Goal: Task Accomplishment & Management: Use online tool/utility

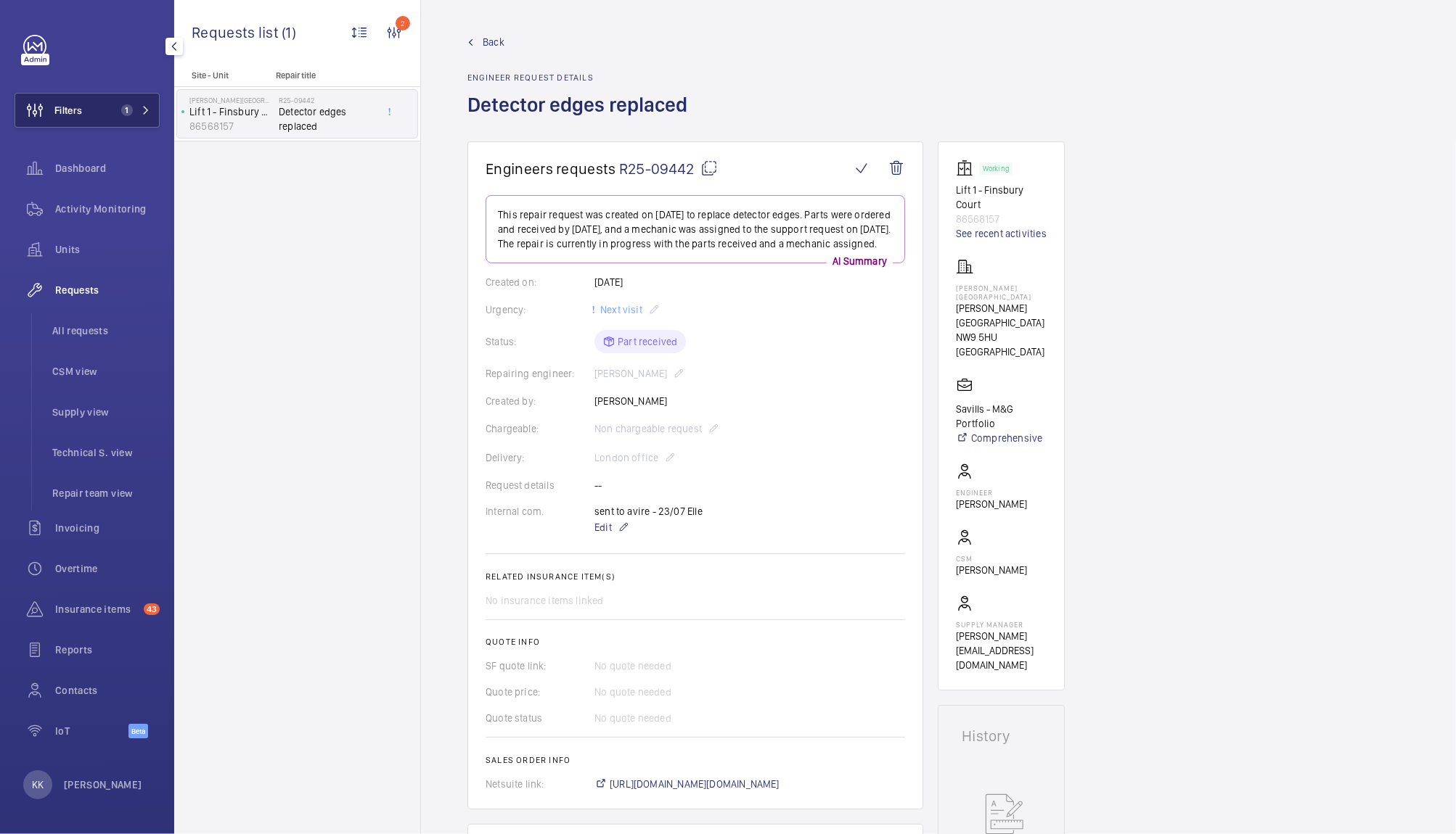
click at [98, 107] on button "Filters 1" at bounding box center [87, 111] width 145 height 35
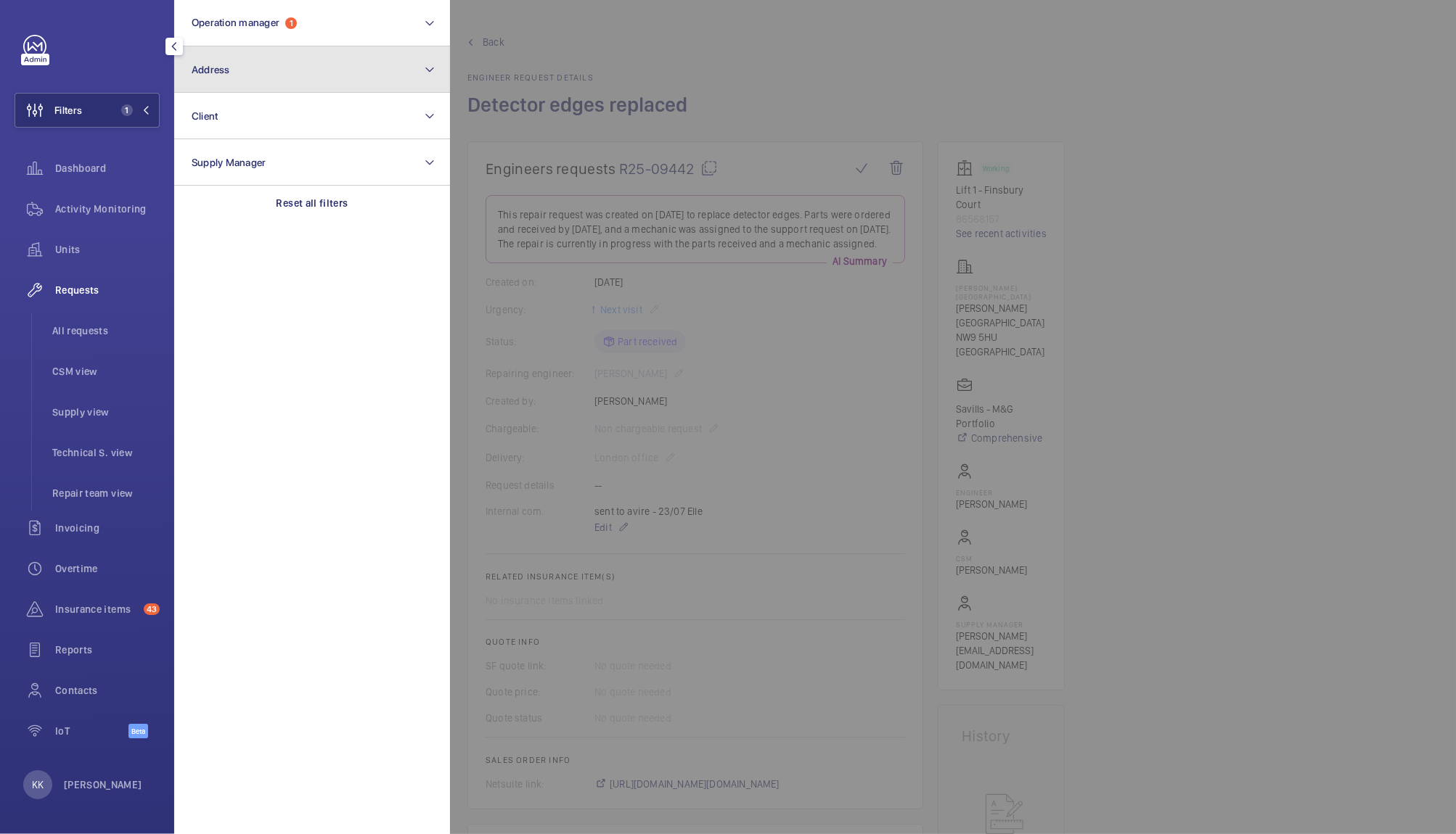
click at [243, 69] on button "Address" at bounding box center [312, 69] width 276 height 46
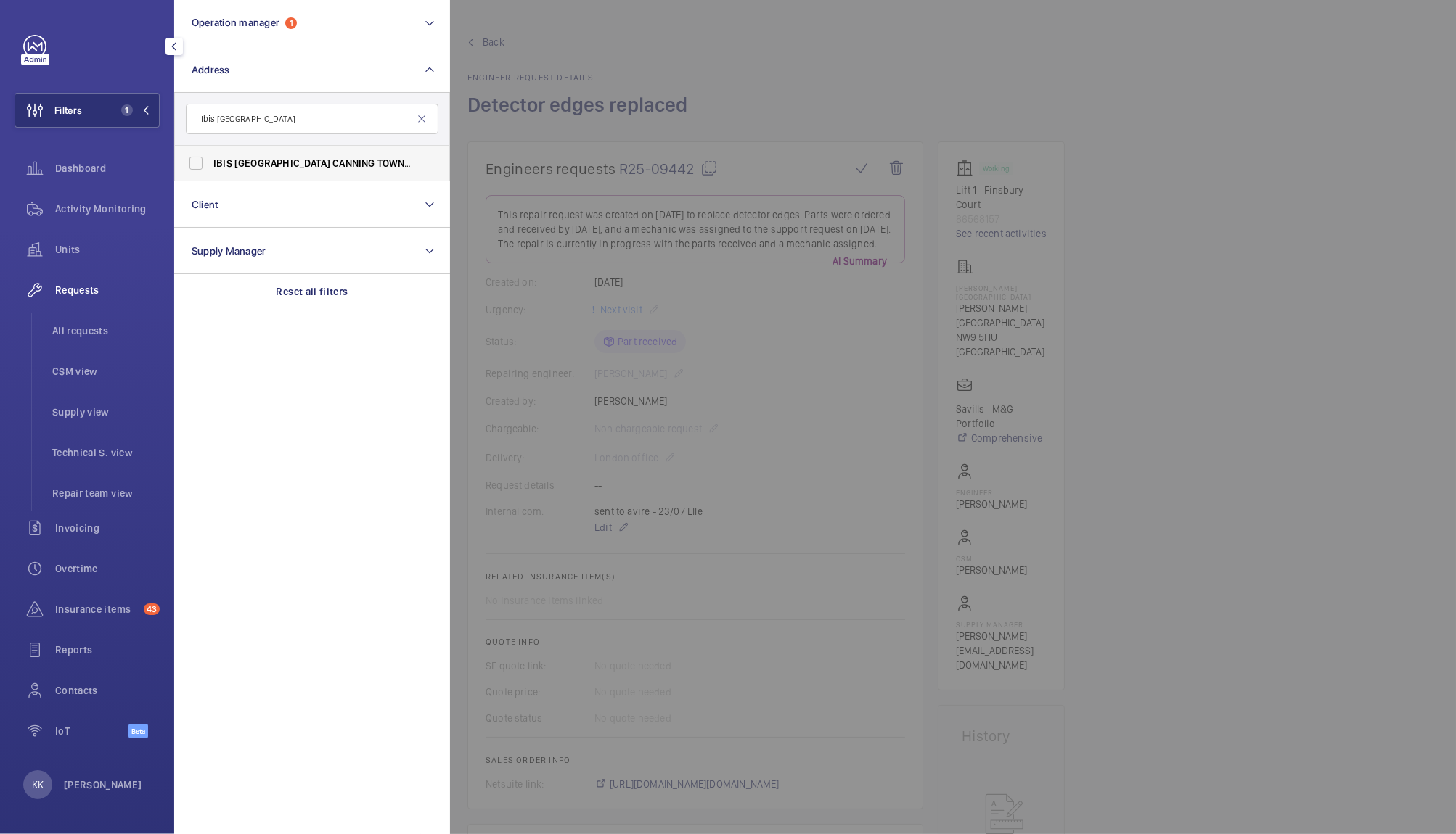
type input "Ibis [GEOGRAPHIC_DATA]"
click at [264, 166] on span "[GEOGRAPHIC_DATA]" at bounding box center [282, 163] width 96 height 12
click at [211, 166] on input "IBIS [GEOGRAPHIC_DATA] [GEOGRAPHIC_DATA] - HA070, [GEOGRAPHIC_DATA] , [STREET_A…" at bounding box center [196, 163] width 29 height 29
checkbox input "true"
click at [90, 215] on span "Activity Monitoring" at bounding box center [107, 208] width 105 height 15
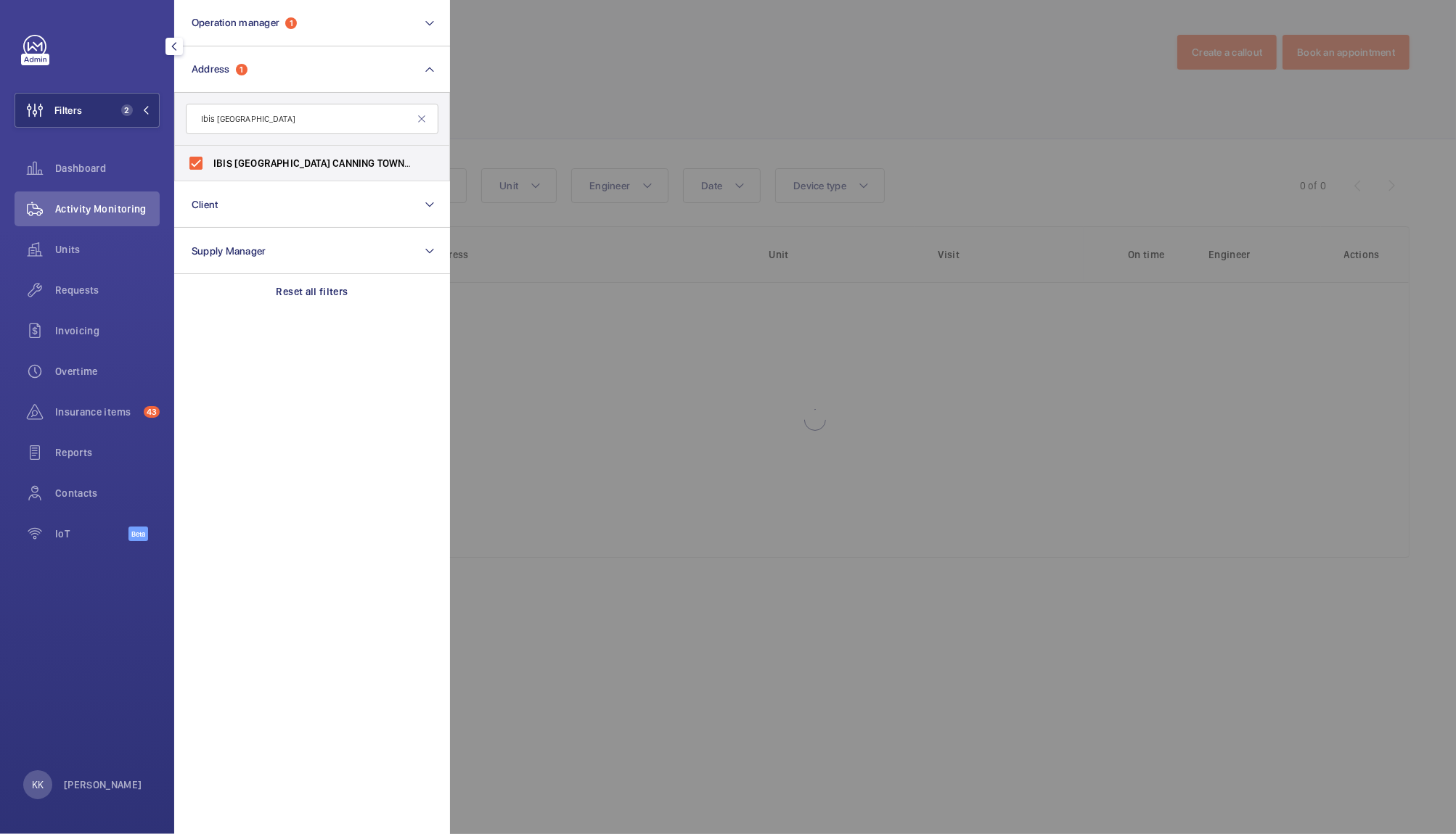
click at [574, 57] on div at bounding box center [1178, 417] width 1456 height 834
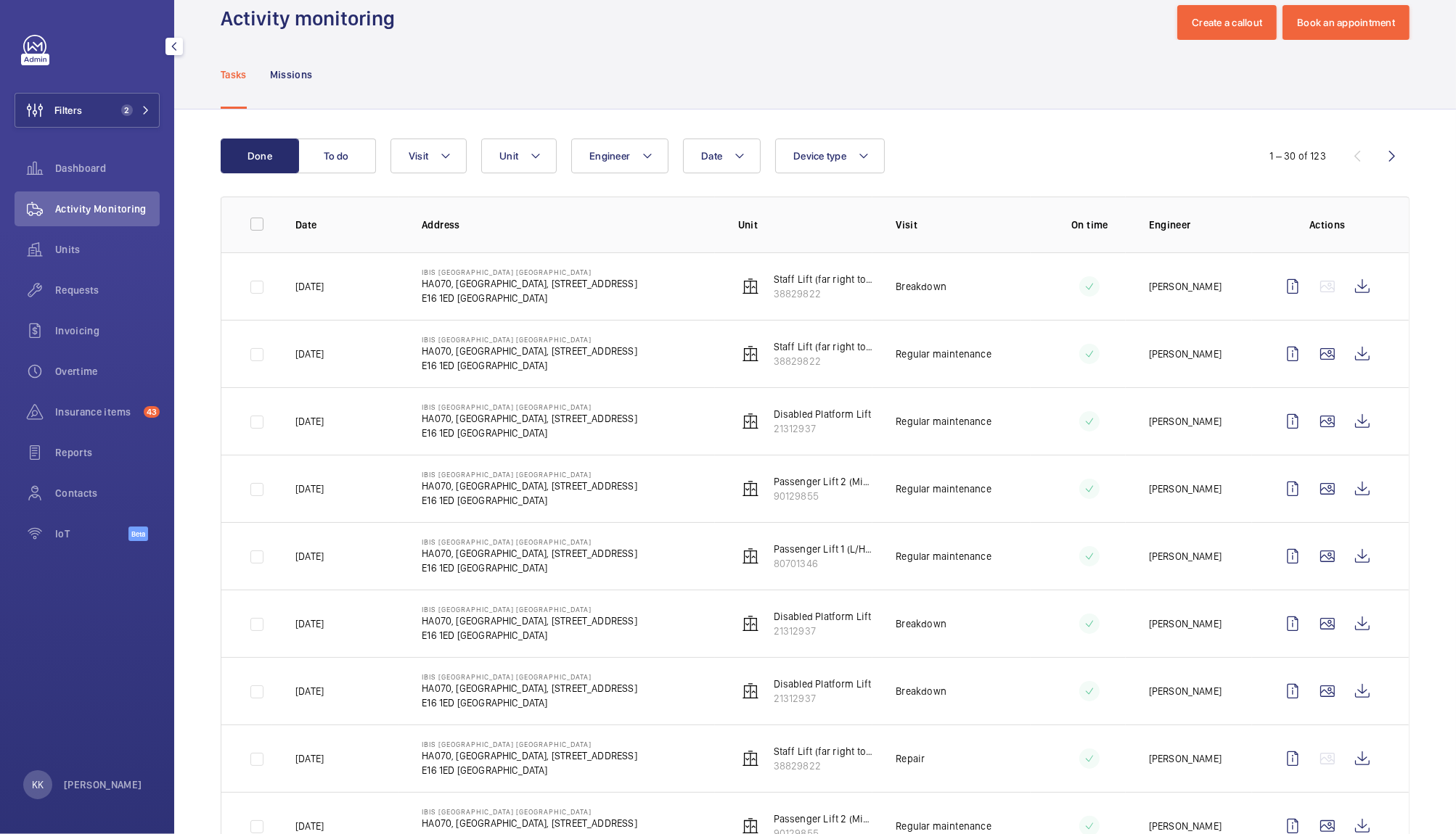
scroll to position [41, 0]
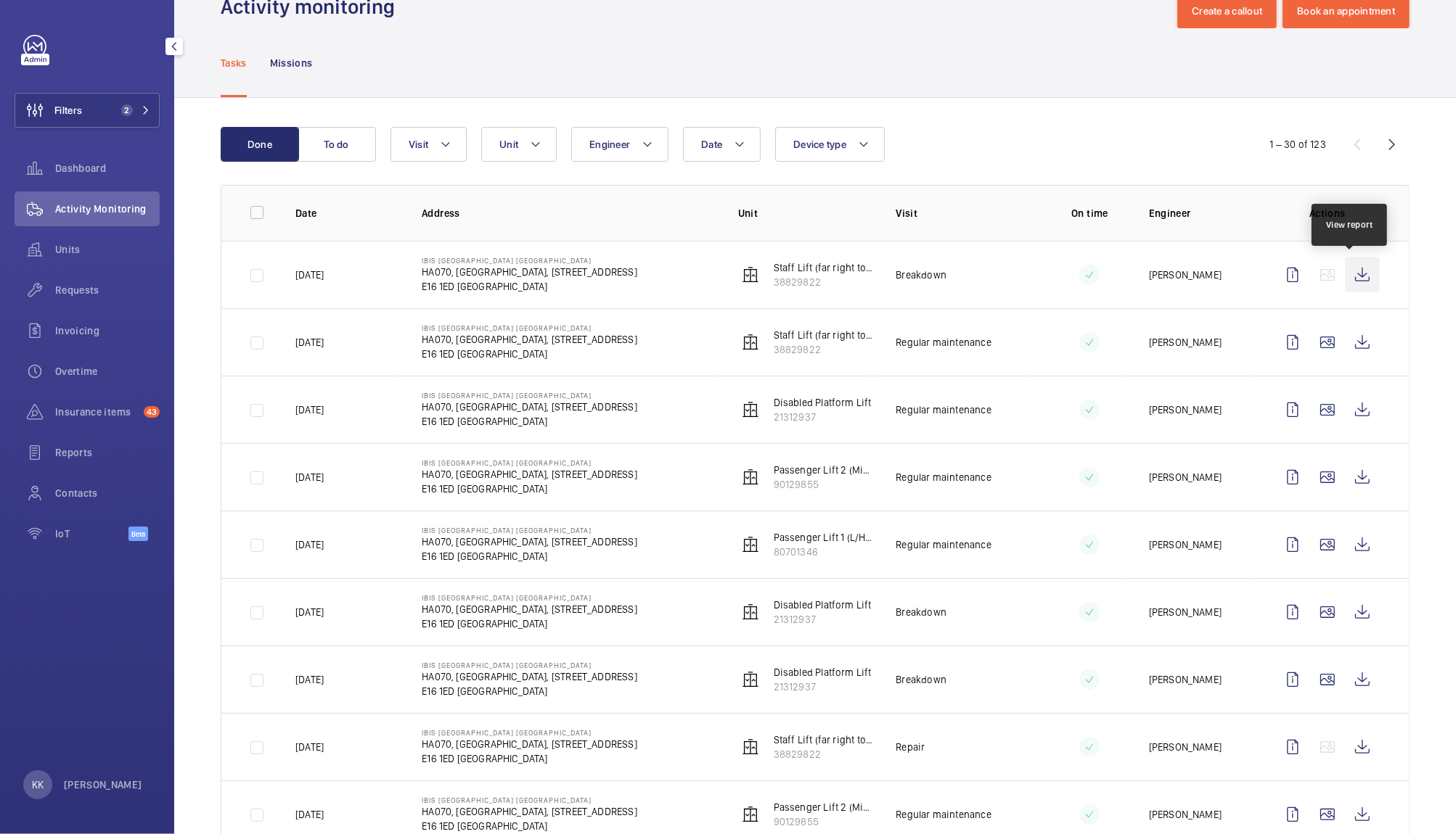
click at [1357, 273] on wm-front-icon-button at bounding box center [1362, 275] width 35 height 35
click at [135, 109] on span "2" at bounding box center [133, 111] width 35 height 12
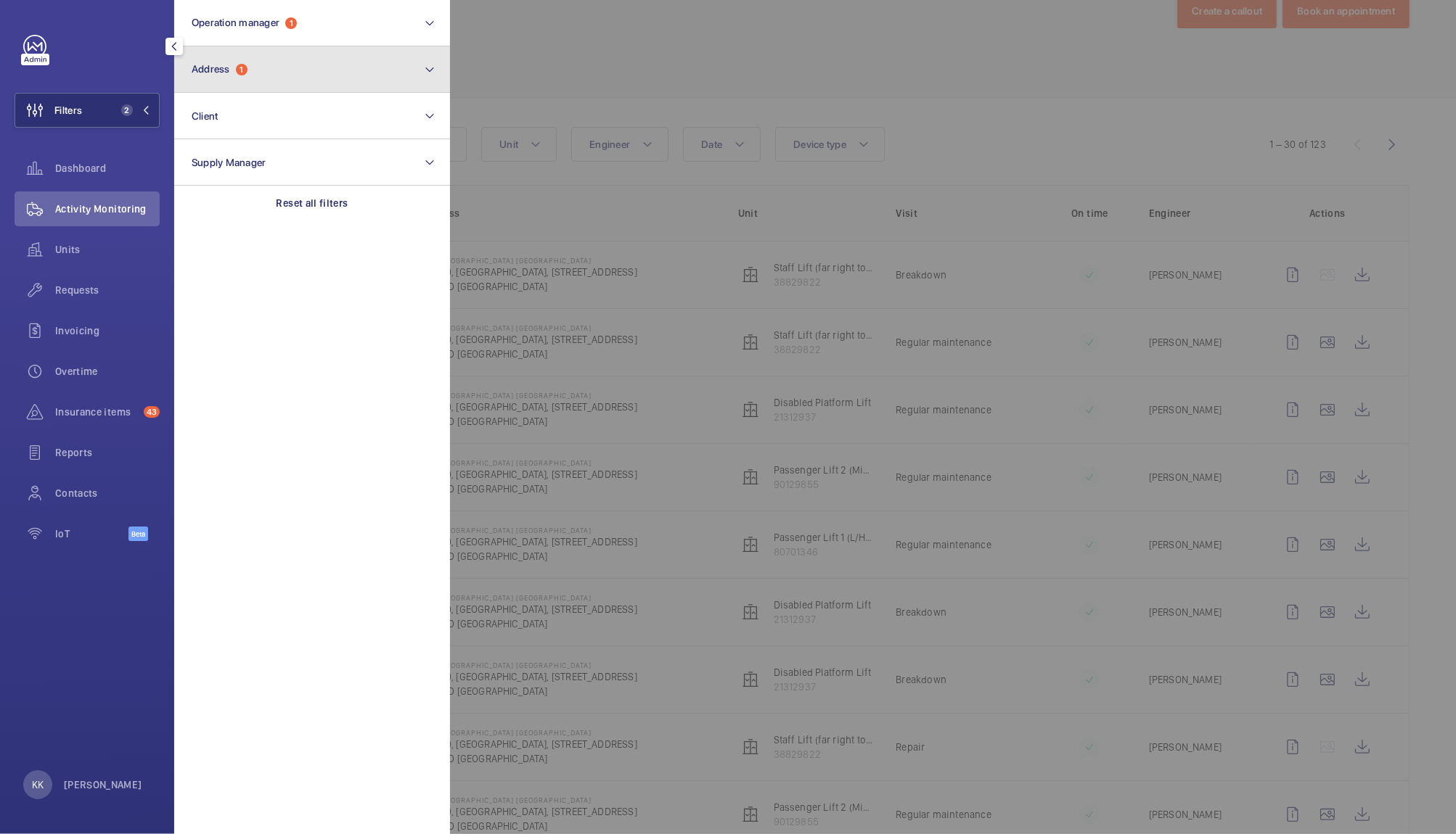
click at [308, 76] on button "Address 1" at bounding box center [312, 69] width 276 height 46
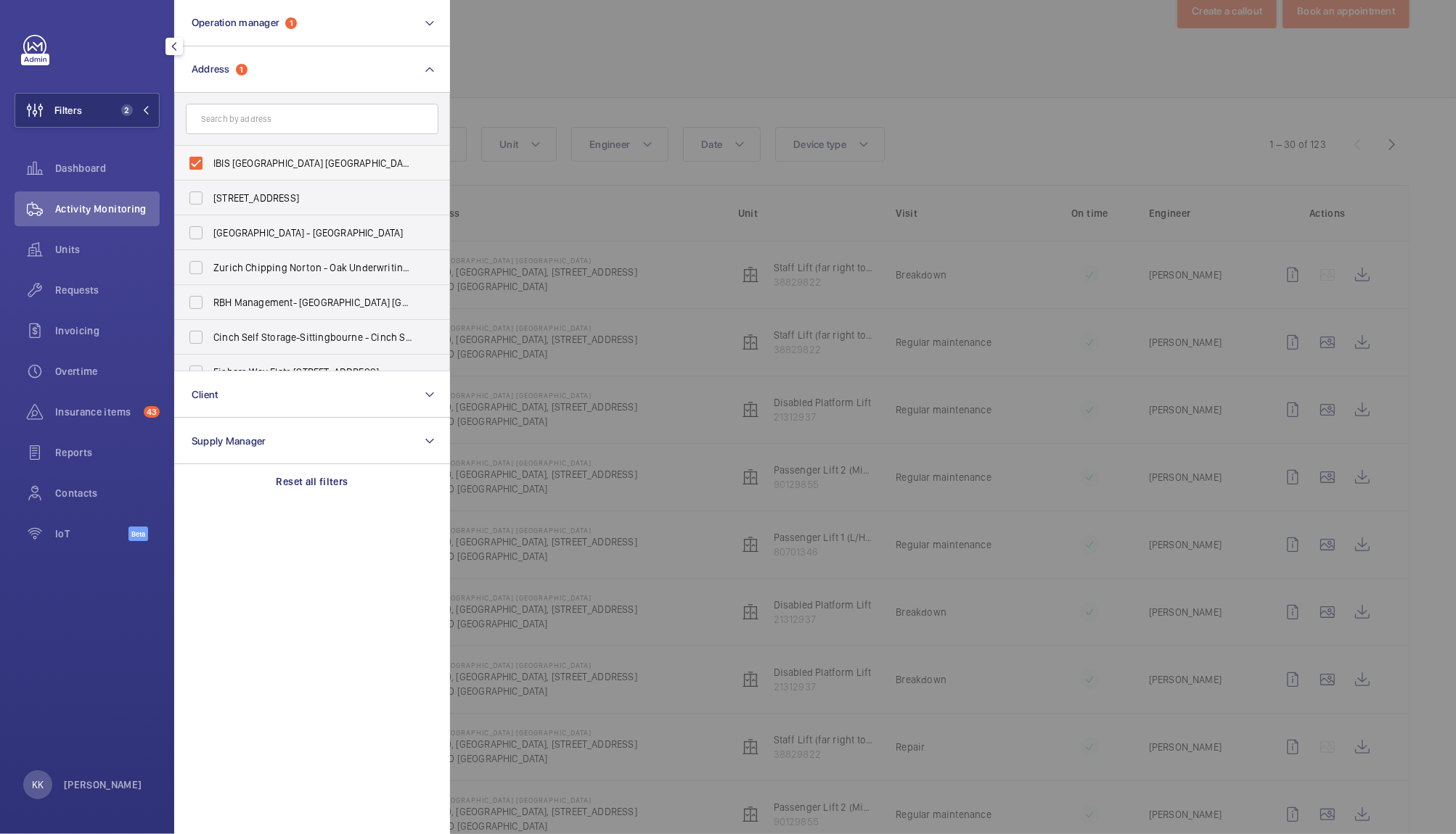
click at [233, 163] on span "IBIS [GEOGRAPHIC_DATA] [GEOGRAPHIC_DATA] - HA070, [GEOGRAPHIC_DATA], [STREET_AD…" at bounding box center [313, 162] width 200 height 15
click at [211, 163] on input "IBIS [GEOGRAPHIC_DATA] [GEOGRAPHIC_DATA] - HA070, [GEOGRAPHIC_DATA], [STREET_AD…" at bounding box center [196, 163] width 29 height 29
checkbox input "false"
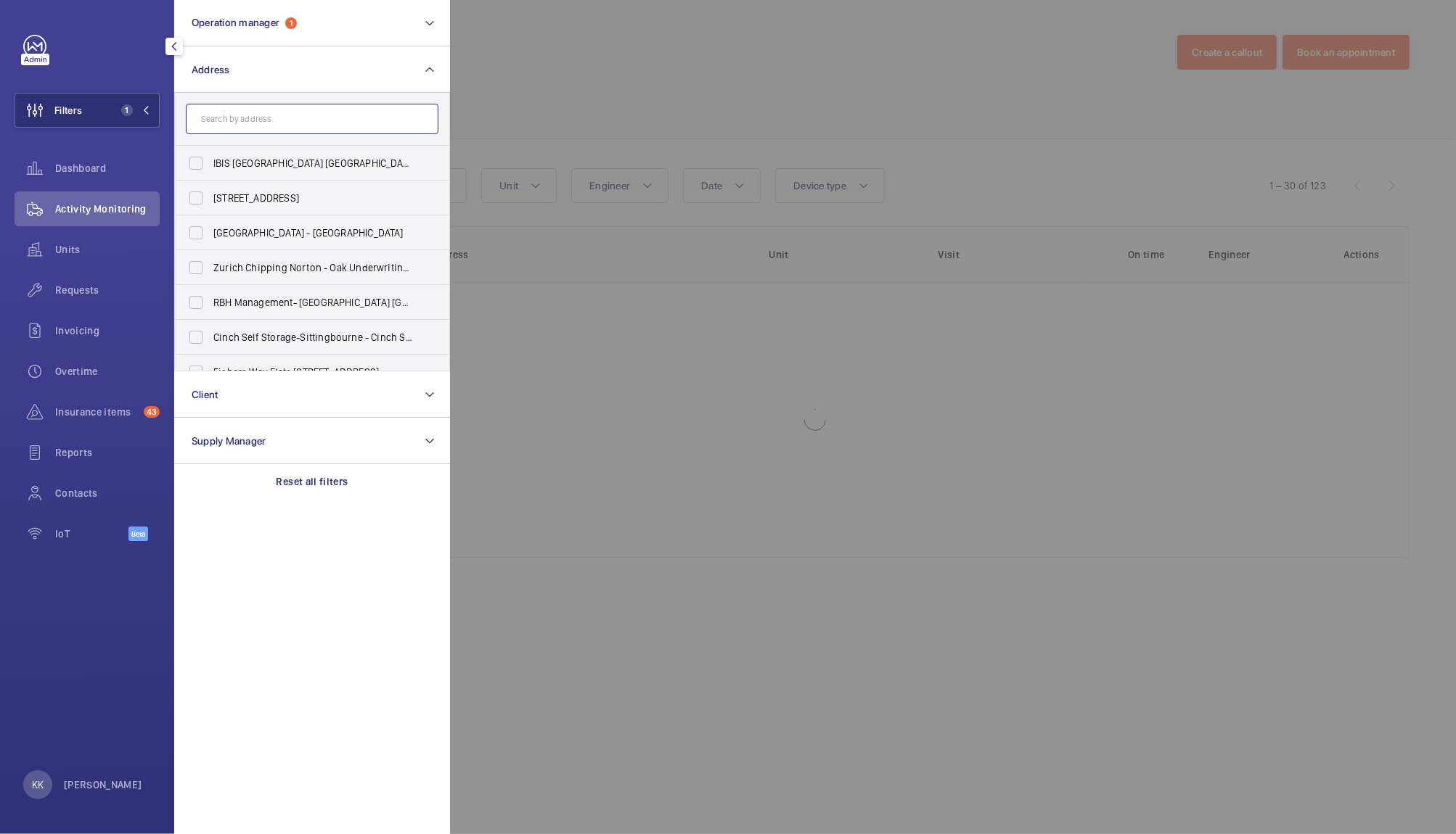
click at [233, 115] on input "text" at bounding box center [312, 118] width 253 height 30
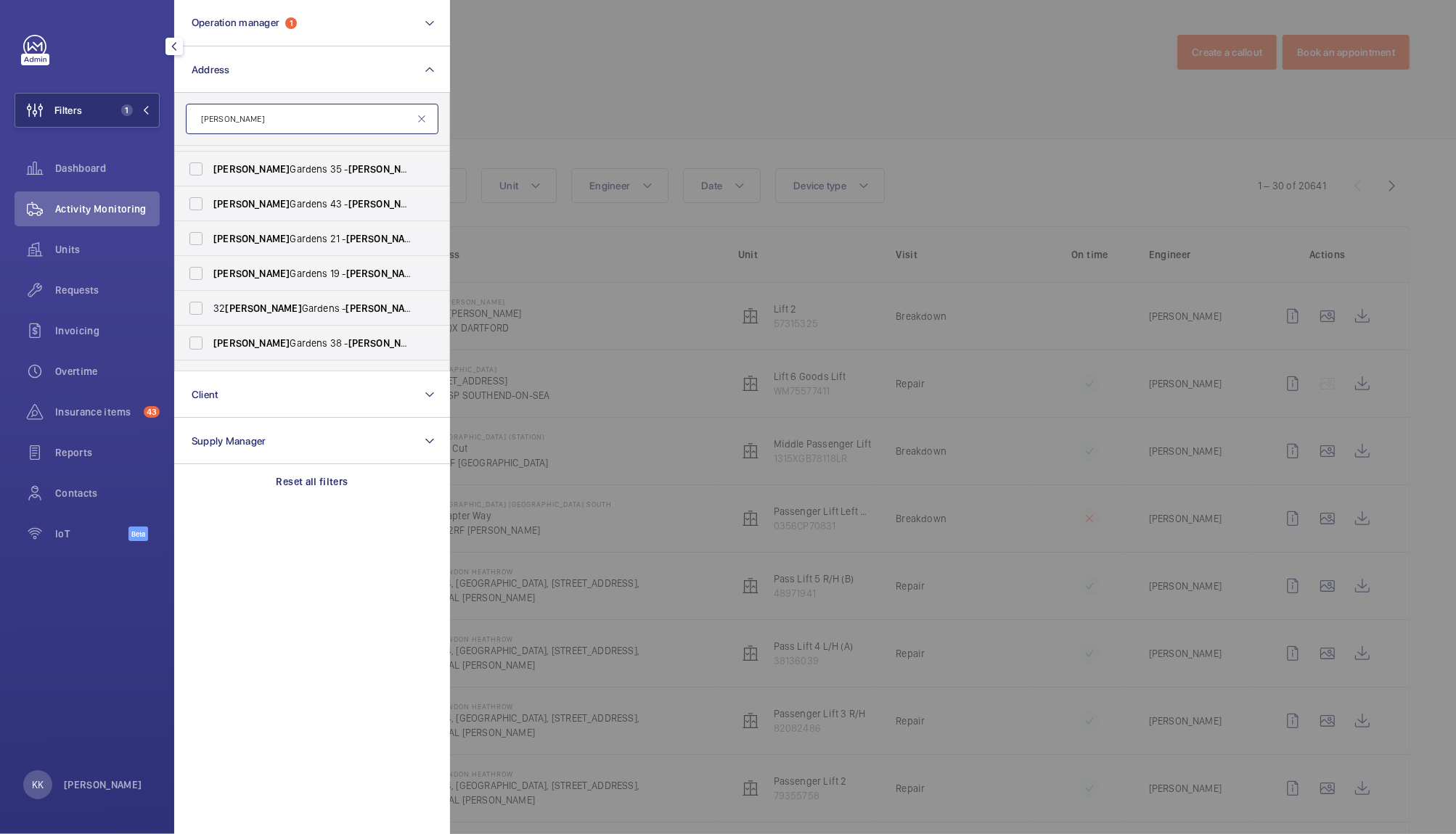
scroll to position [111, 0]
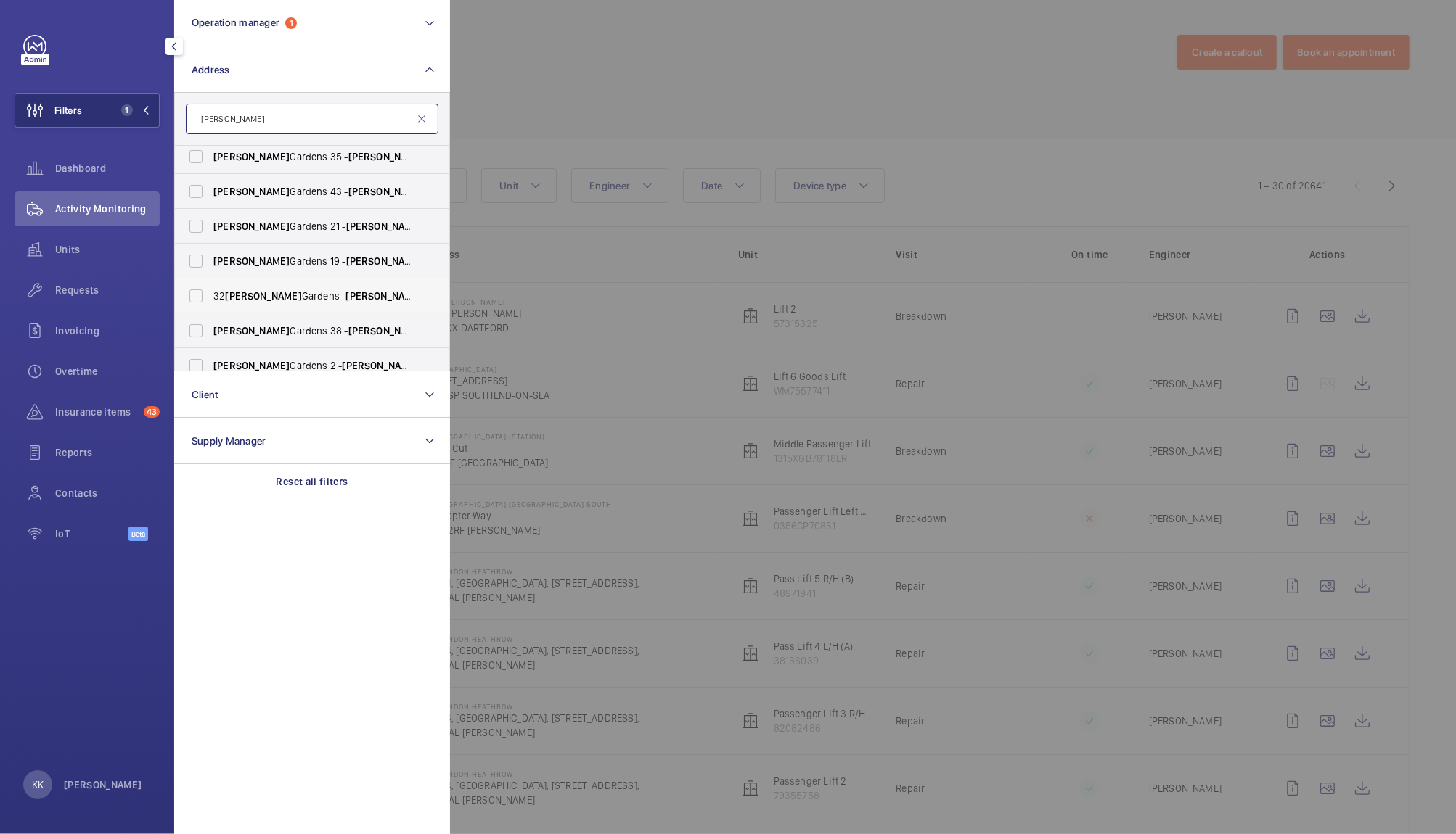
type input "[PERSON_NAME]"
click at [305, 297] on span "[STREET_ADDRESS]" at bounding box center [313, 296] width 200 height 15
click at [211, 297] on input "[STREET_ADDRESS]" at bounding box center [196, 297] width 29 height 29
checkbox input "true"
click at [638, 113] on div at bounding box center [1178, 417] width 1456 height 834
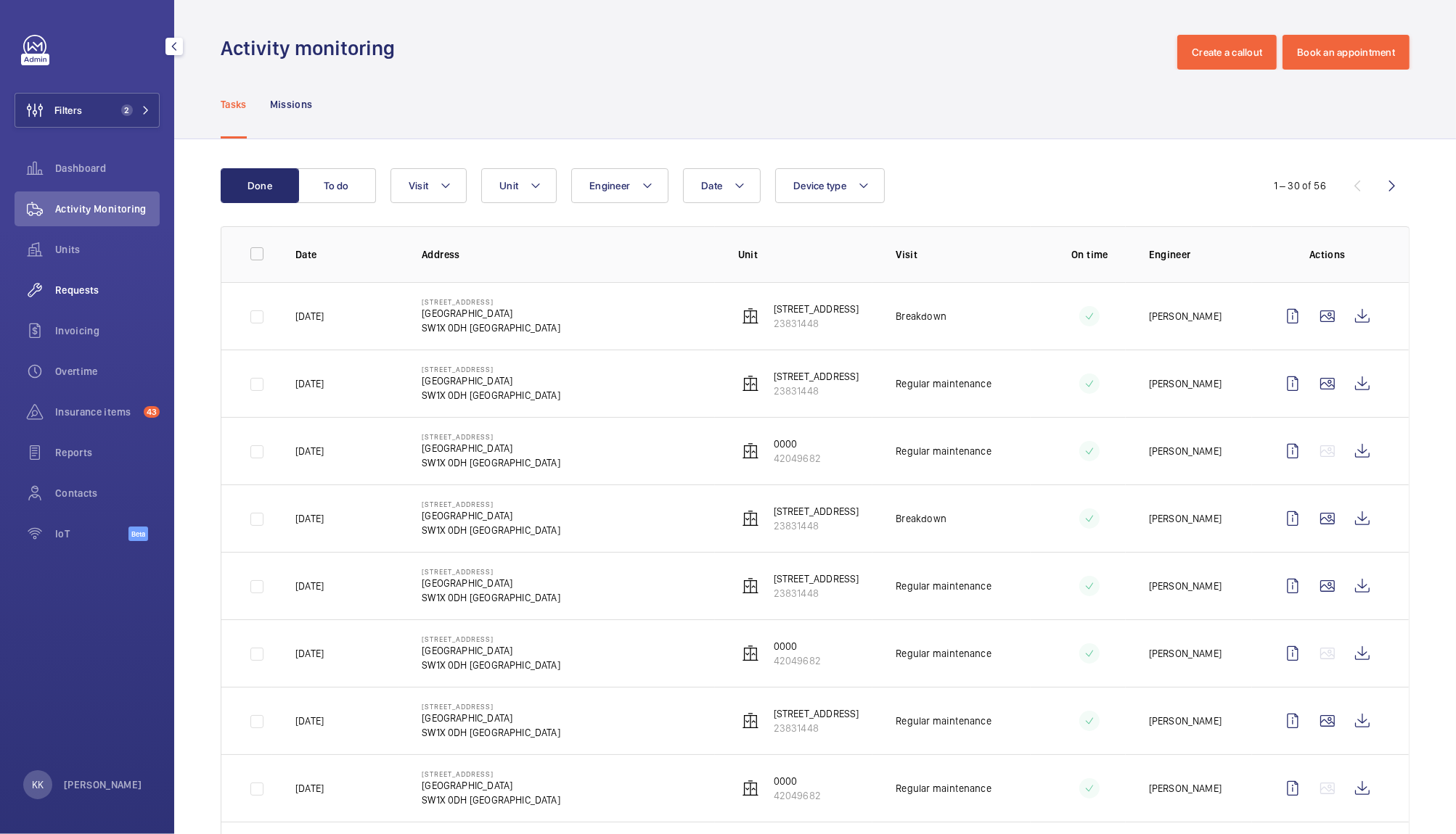
click at [87, 299] on div "Requests" at bounding box center [87, 291] width 145 height 35
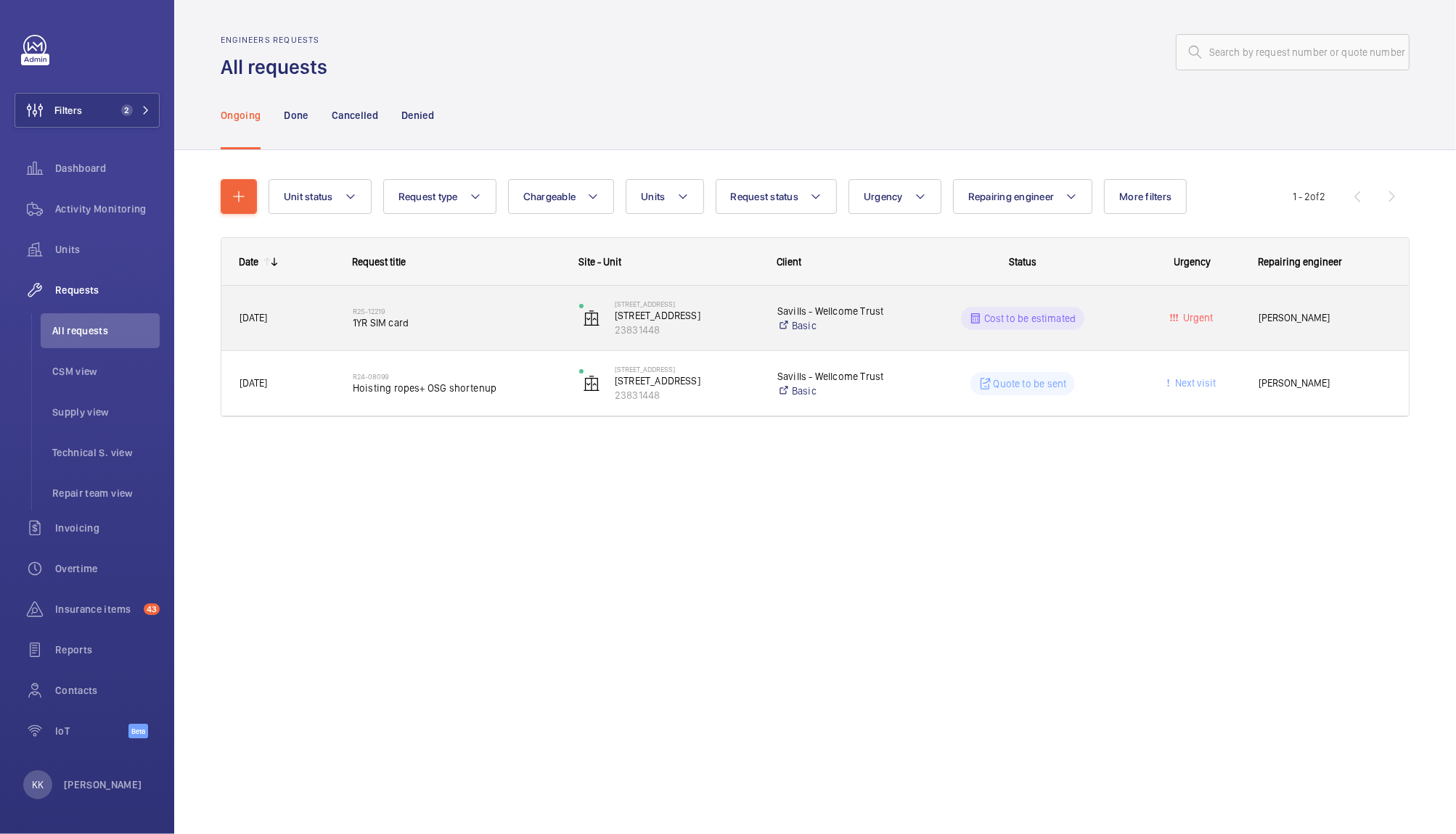
click at [427, 330] on div "R25-12219 1YR SIM card" at bounding box center [456, 318] width 208 height 42
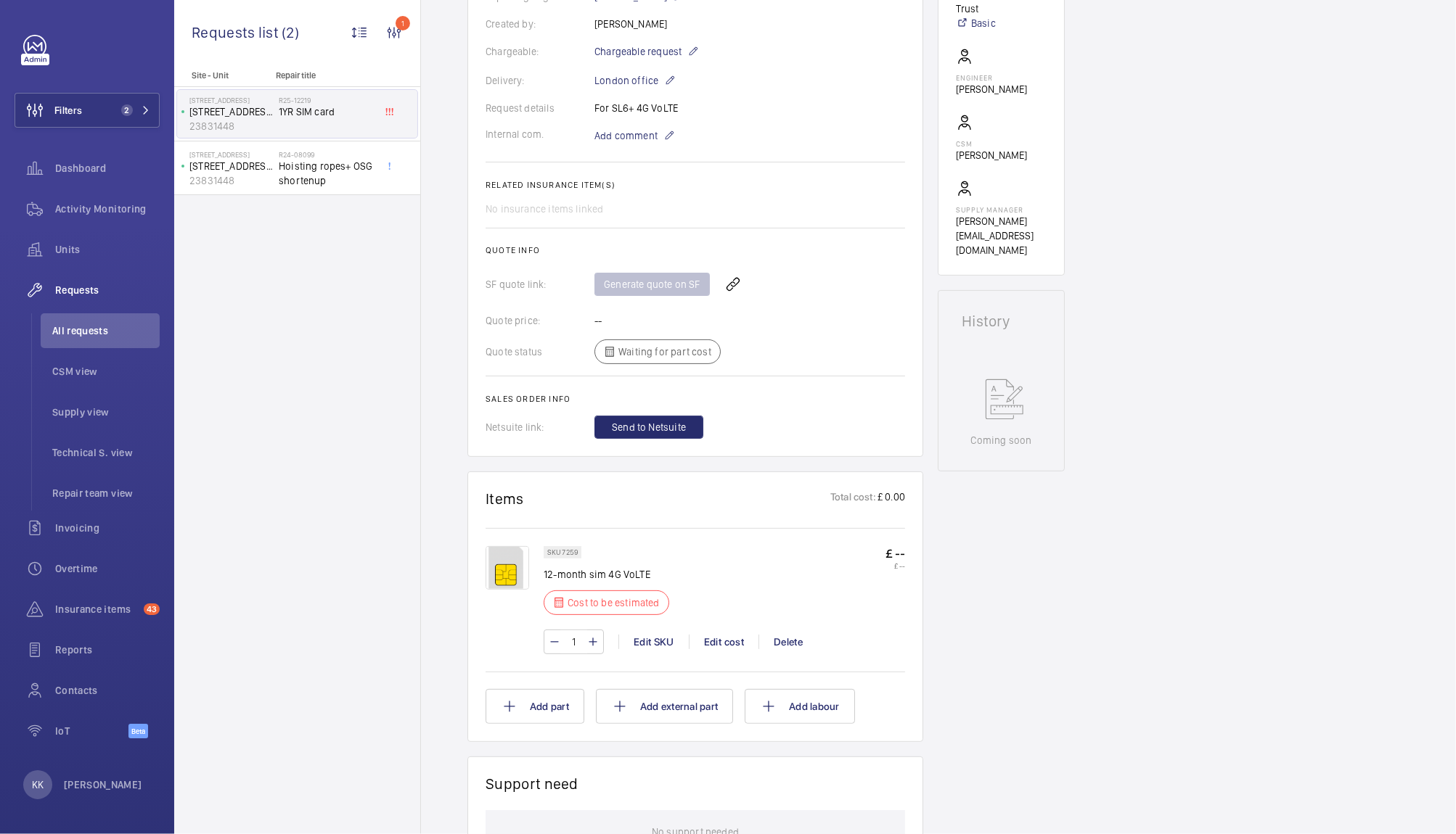
scroll to position [378, 0]
click at [716, 644] on div "Edit cost" at bounding box center [723, 641] width 70 height 15
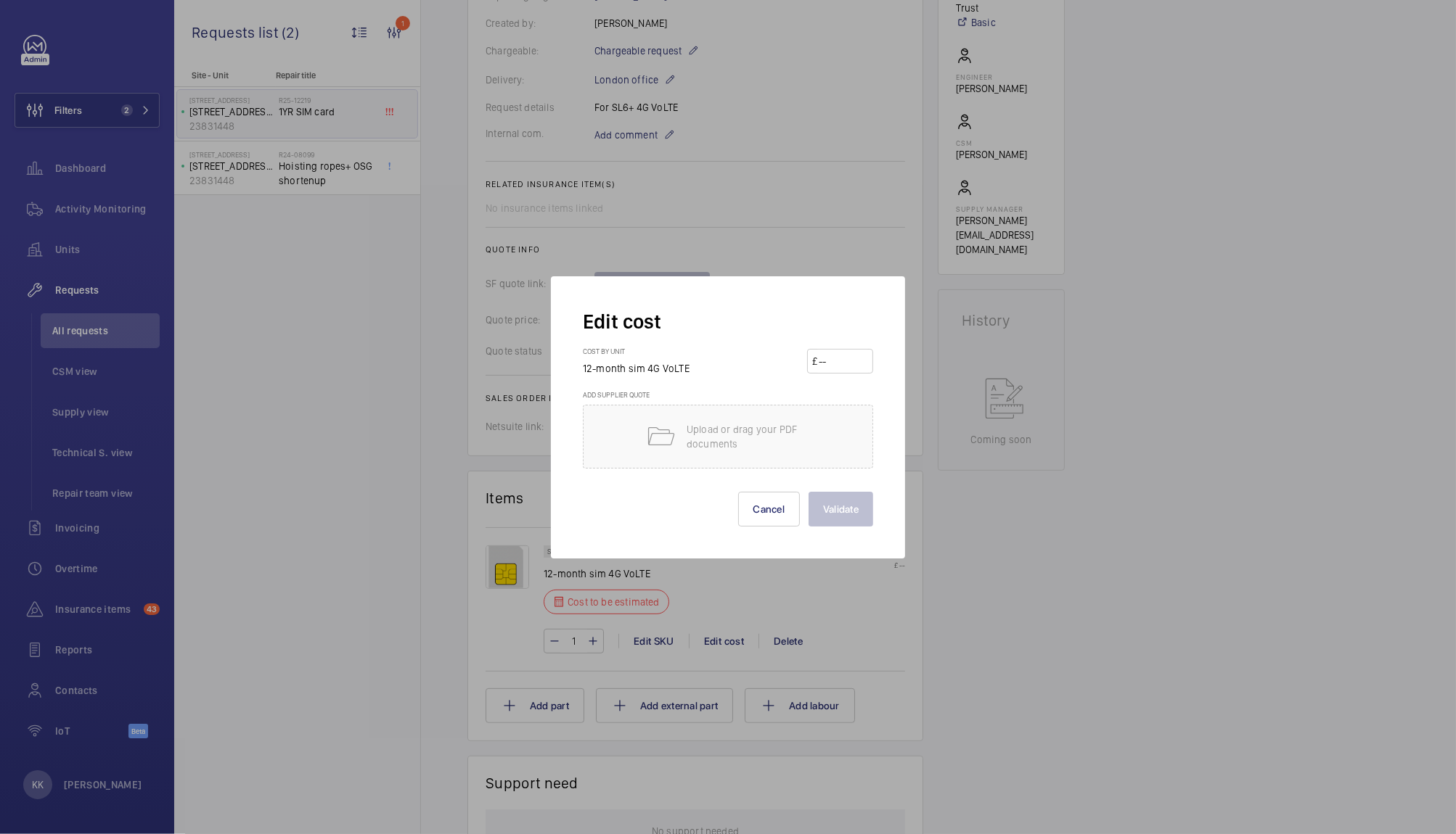
click at [852, 344] on form "Edit cost Cost by unit 12-month sim 4G VoLTE £ Add supplier quote Upload or dra…" at bounding box center [728, 417] width 290 height 218
click at [852, 358] on input "number" at bounding box center [843, 361] width 51 height 23
type input "100"
click at [836, 528] on div "Edit cost Cost by unit 12-month sim 4G VoLTE £ 100 Add supplier quote Upload or…" at bounding box center [728, 417] width 354 height 282
click at [834, 511] on button "Validate" at bounding box center [841, 510] width 65 height 35
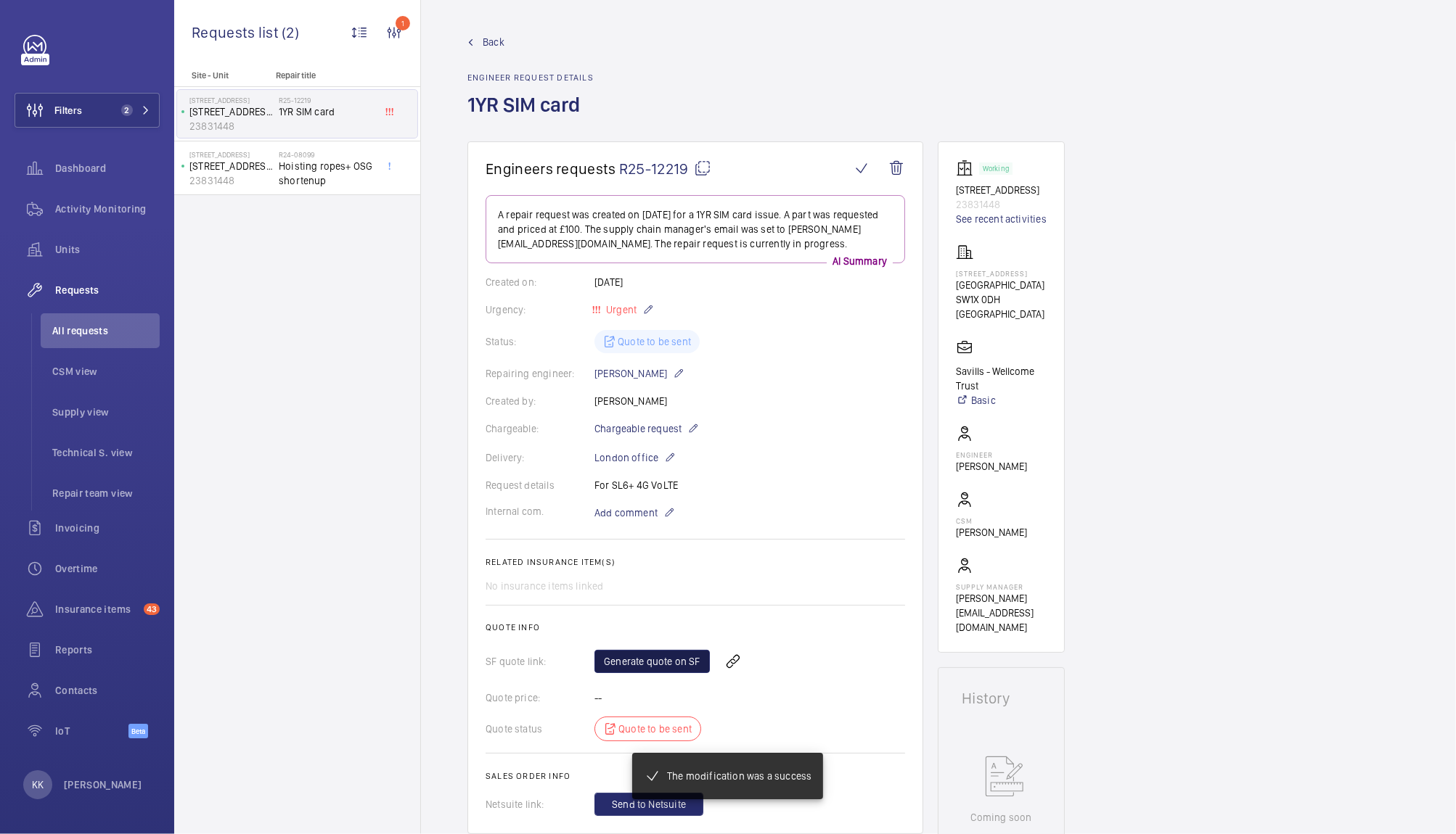
click at [639, 660] on link "Generate quote on SF" at bounding box center [652, 662] width 116 height 23
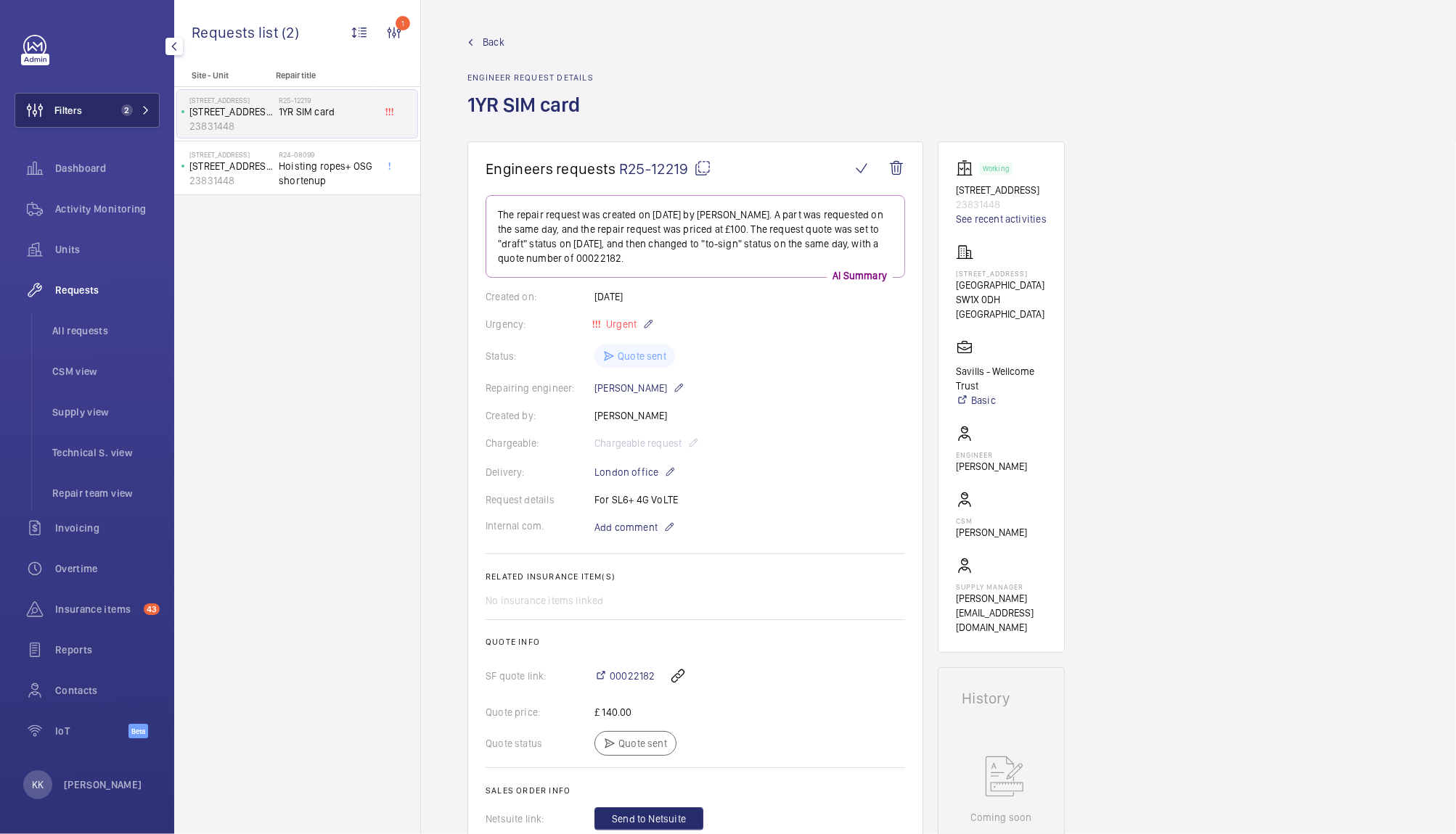
click at [158, 98] on button "Filters 2" at bounding box center [87, 111] width 145 height 35
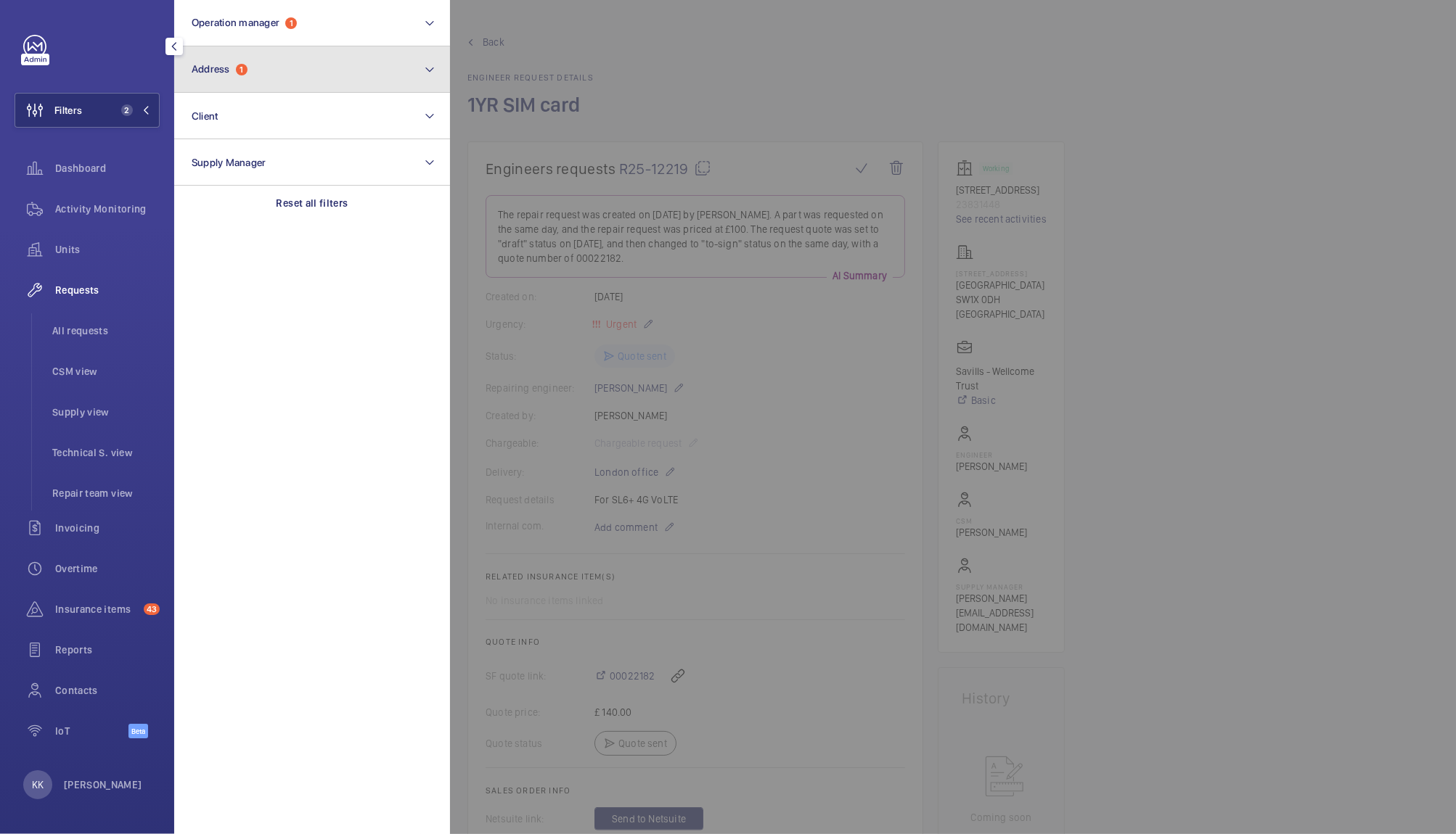
click at [241, 81] on button "Address 1" at bounding box center [312, 69] width 276 height 46
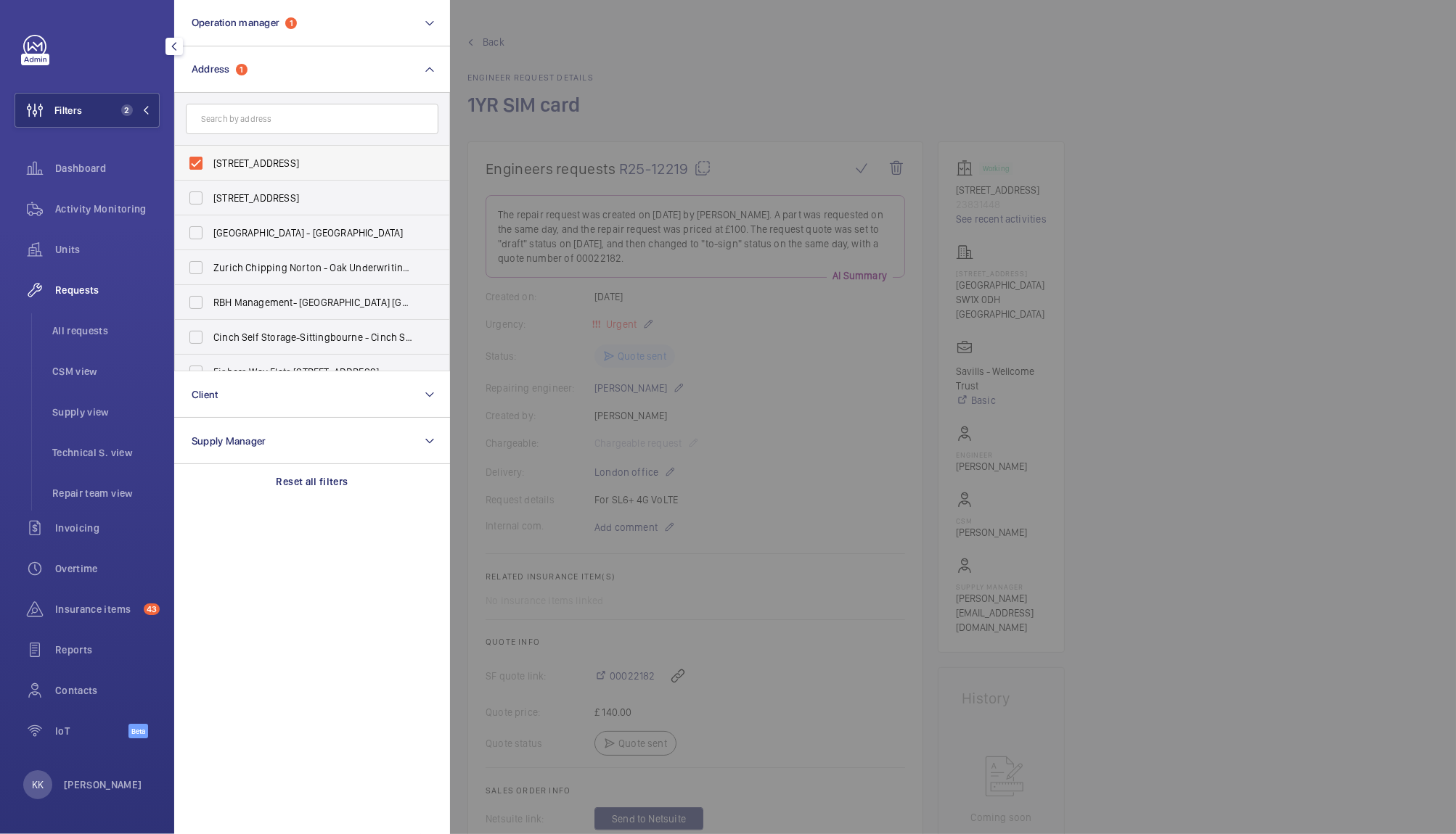
click at [240, 162] on span "[STREET_ADDRESS]" at bounding box center [313, 162] width 200 height 15
click at [211, 162] on input "[STREET_ADDRESS]" at bounding box center [196, 163] width 29 height 29
checkbox input "false"
click at [868, 142] on div at bounding box center [1178, 417] width 1456 height 834
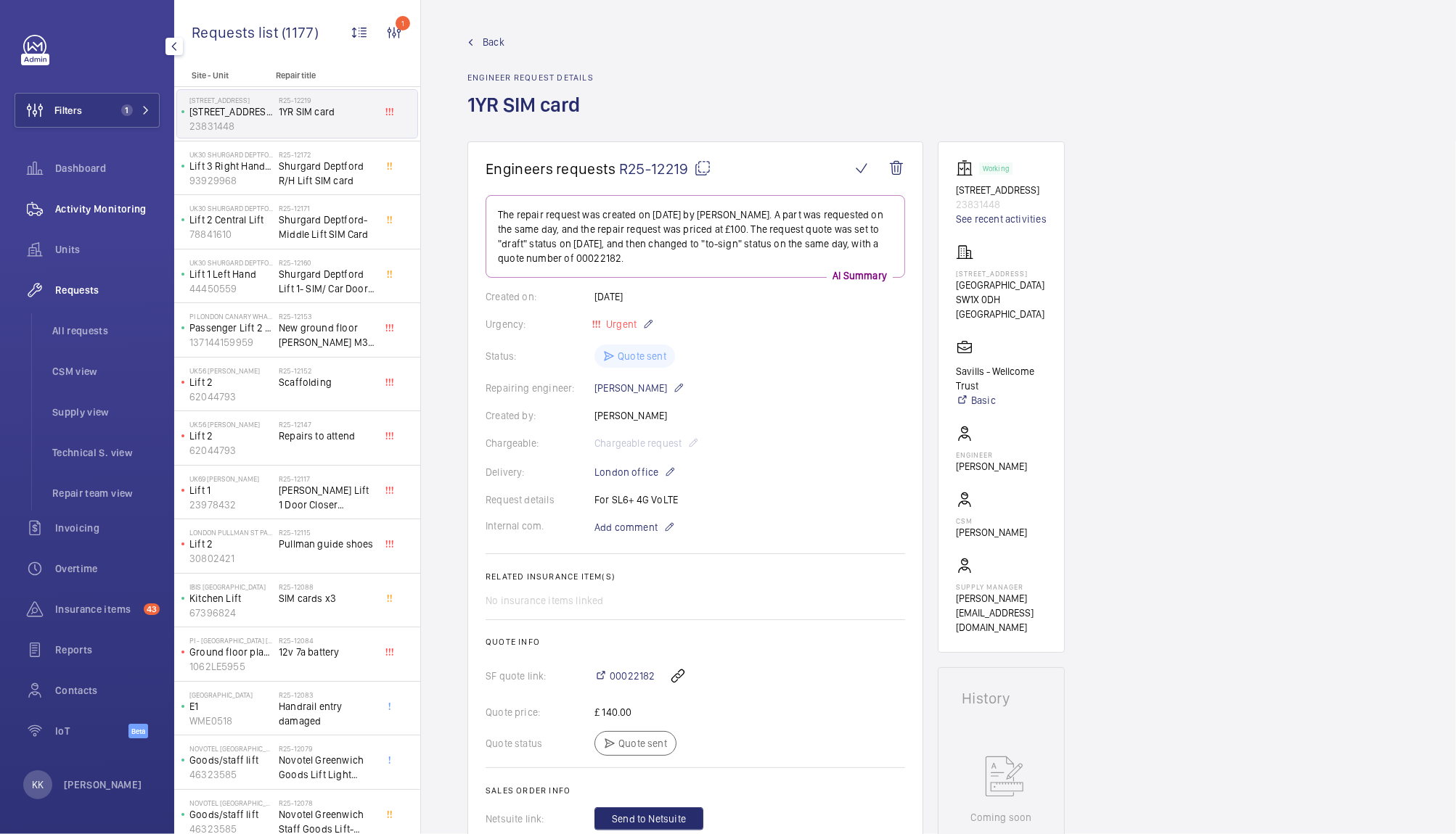
click at [74, 208] on span "Activity Monitoring" at bounding box center [107, 208] width 105 height 15
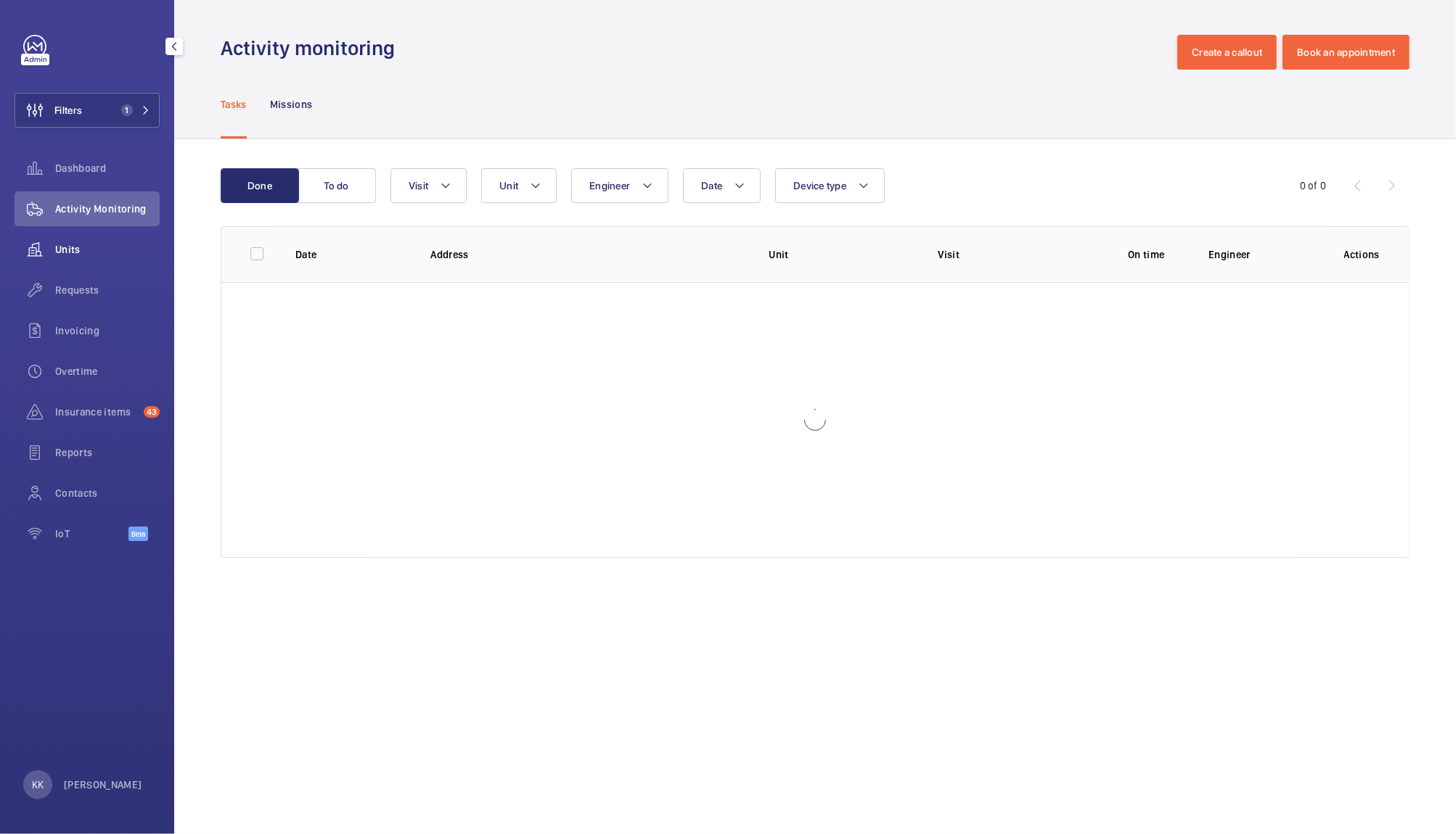
click at [77, 265] on div "Units" at bounding box center [87, 250] width 145 height 35
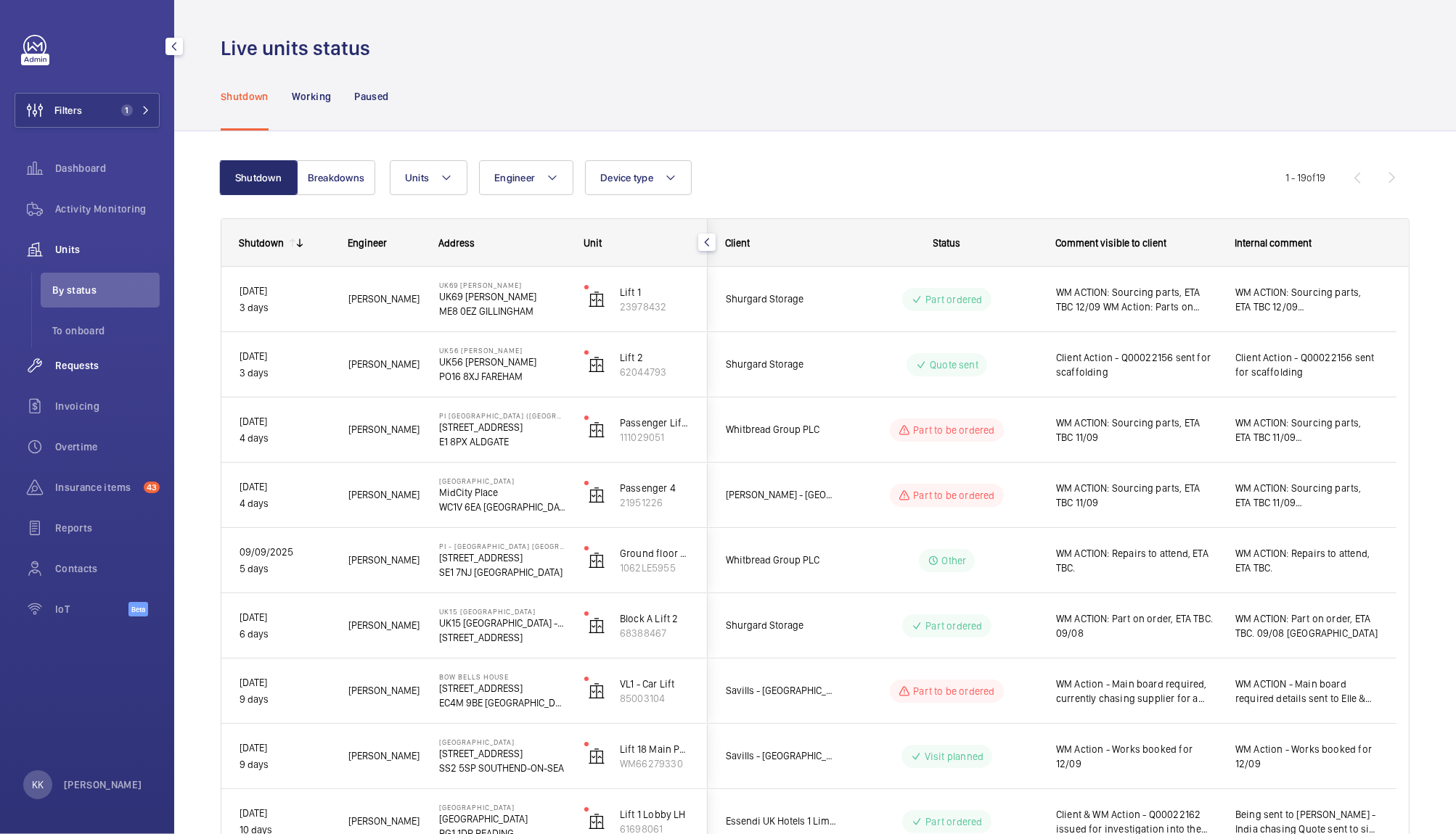
click at [64, 355] on div "Requests" at bounding box center [87, 366] width 145 height 35
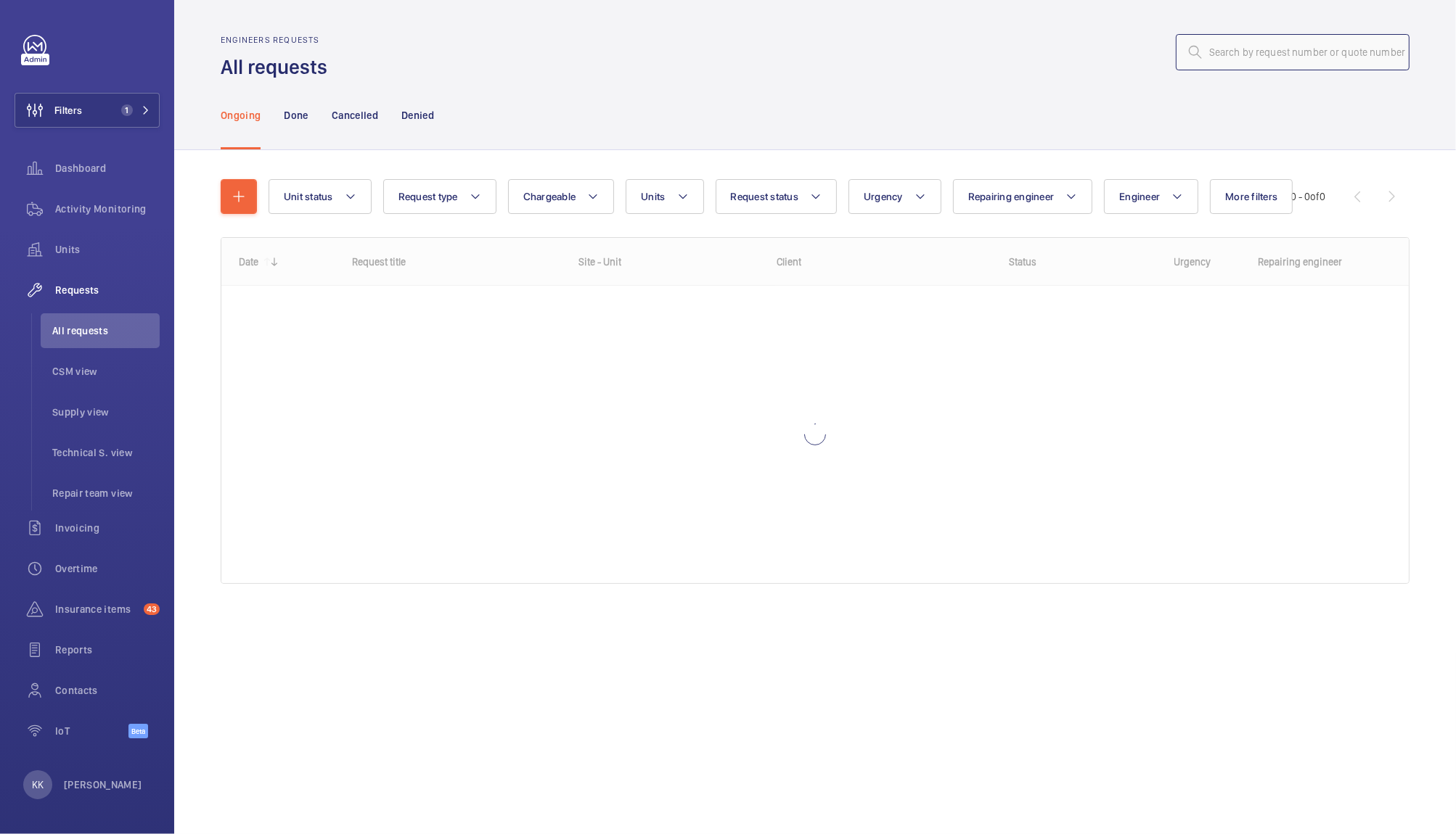
click at [1311, 45] on input "text" at bounding box center [1292, 52] width 234 height 36
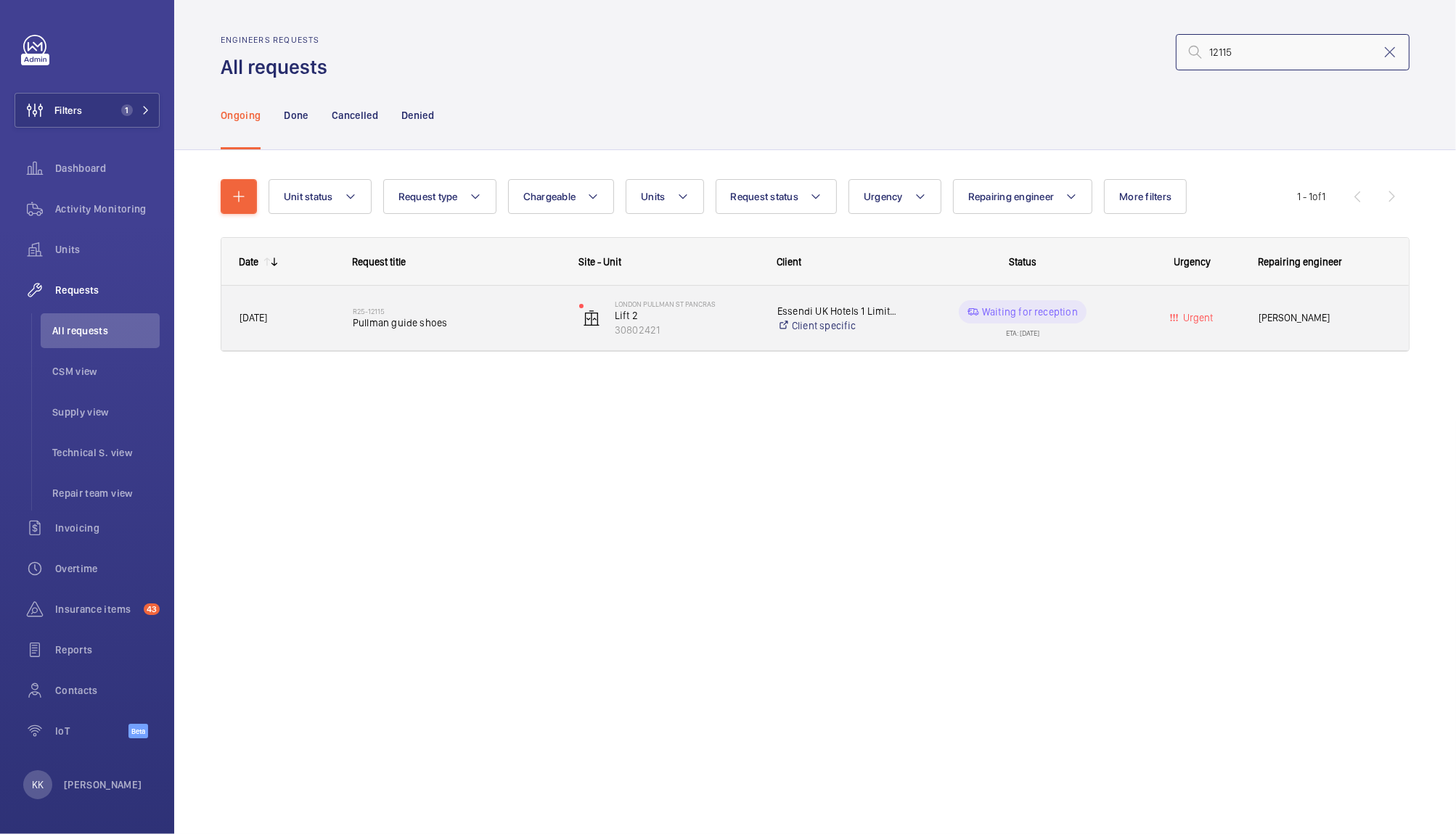
type input "12115"
click at [376, 321] on span "Pullman guide shoes" at bounding box center [456, 322] width 208 height 15
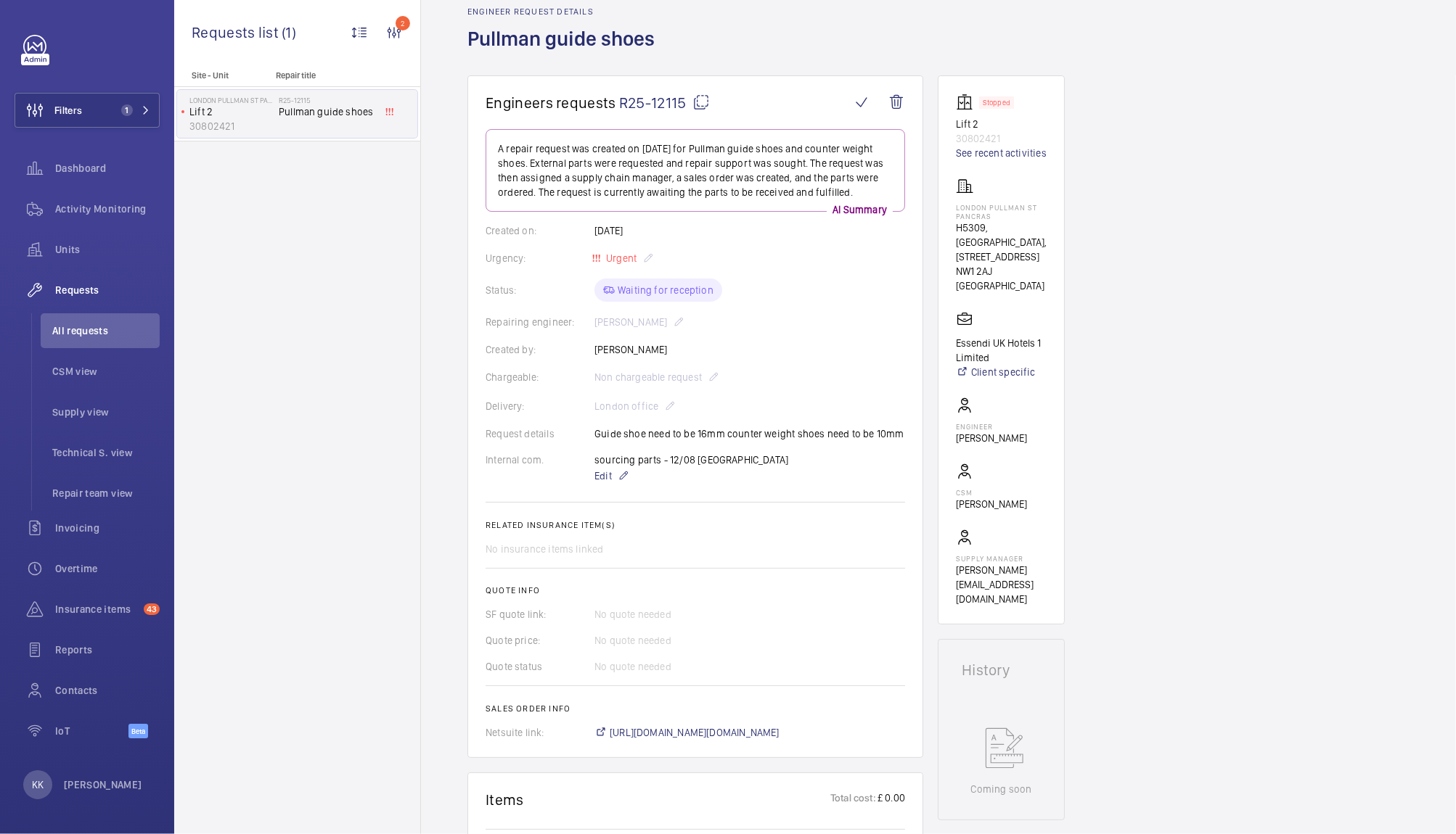
scroll to position [41, 0]
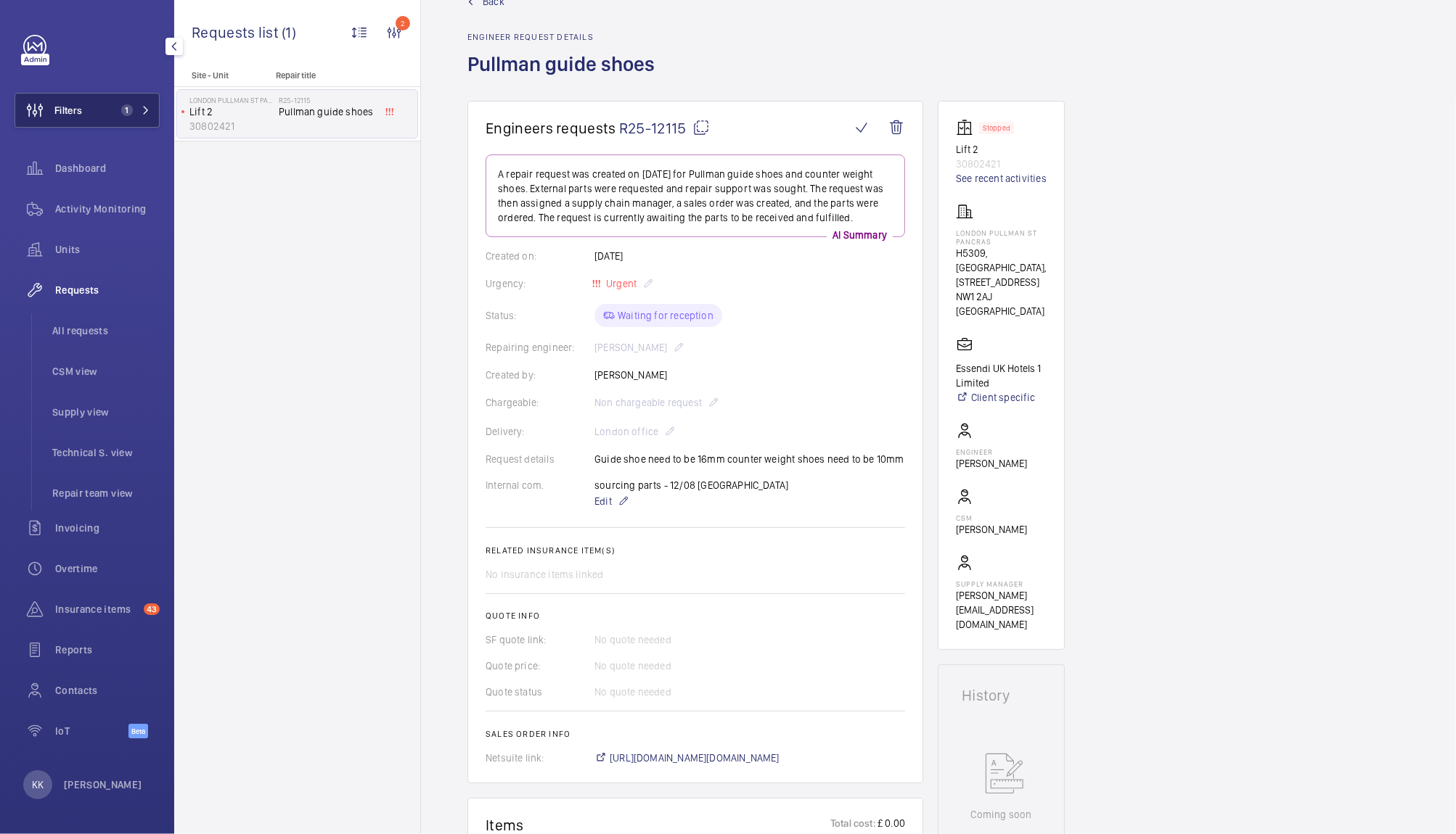
click at [91, 110] on button "Filters 1" at bounding box center [87, 111] width 145 height 35
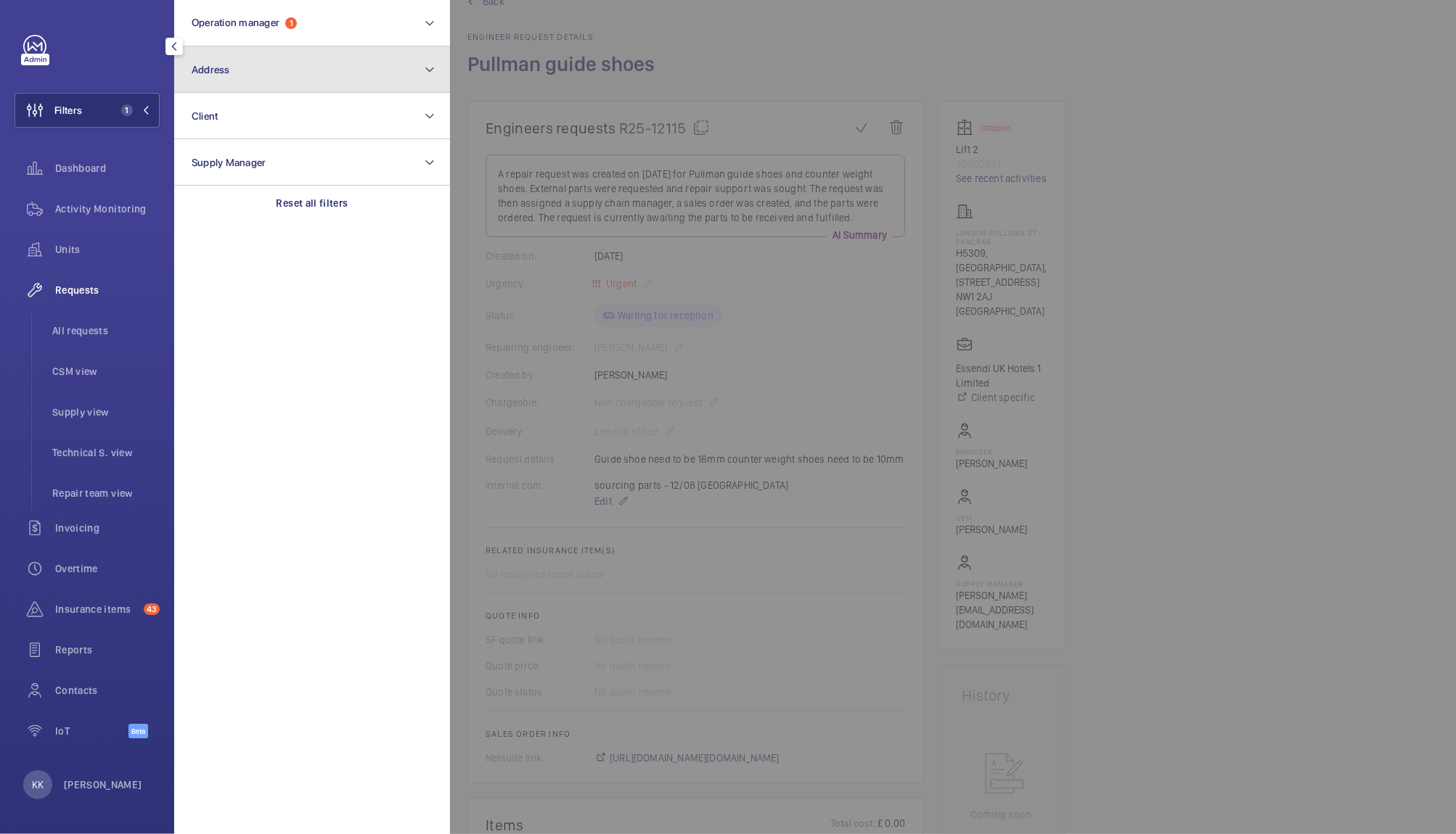
click at [222, 71] on span "Address" at bounding box center [211, 70] width 38 height 12
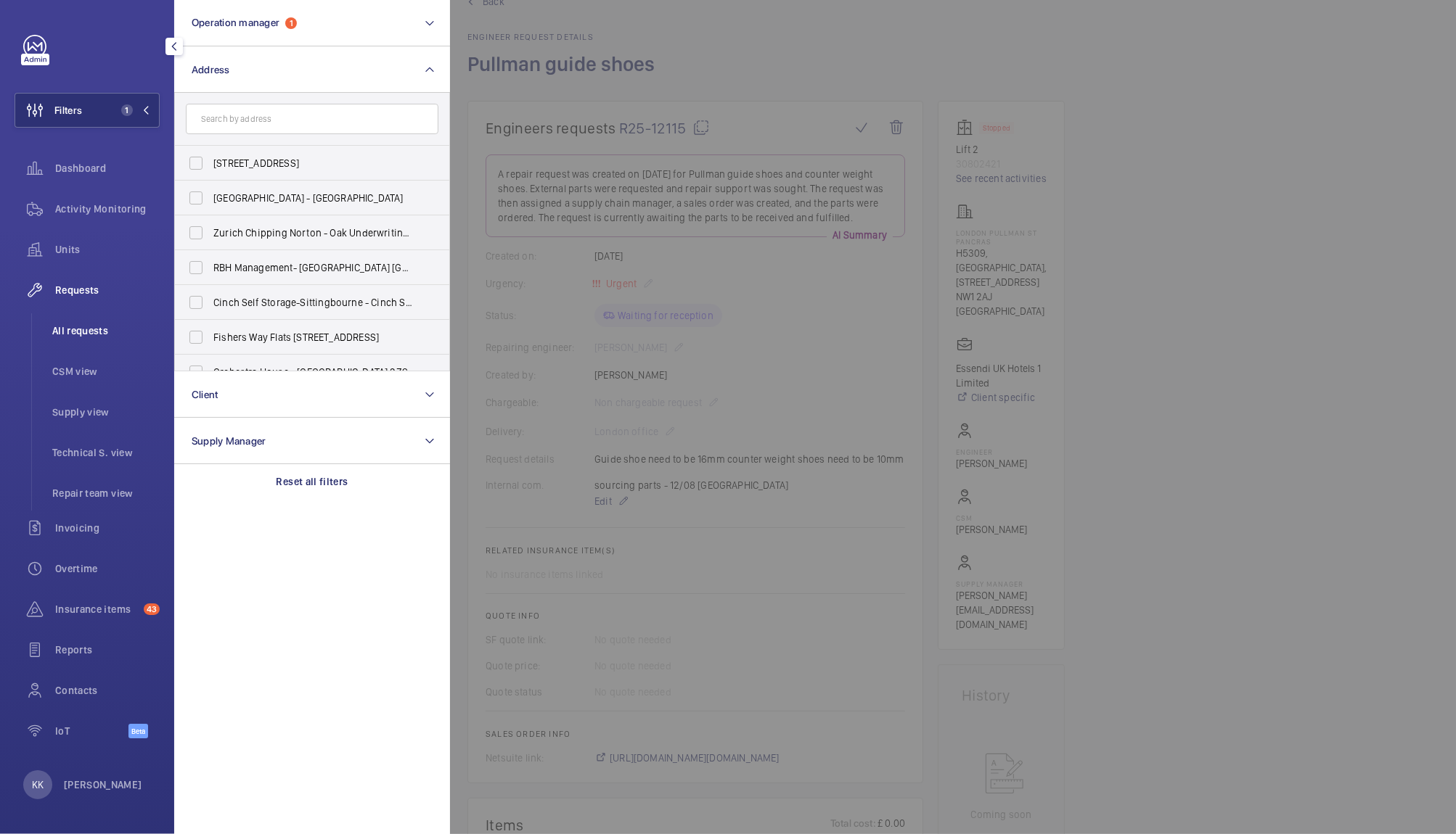
click at [75, 335] on span "All requests" at bounding box center [106, 331] width 108 height 15
click at [360, 120] on input "text" at bounding box center [312, 118] width 253 height 30
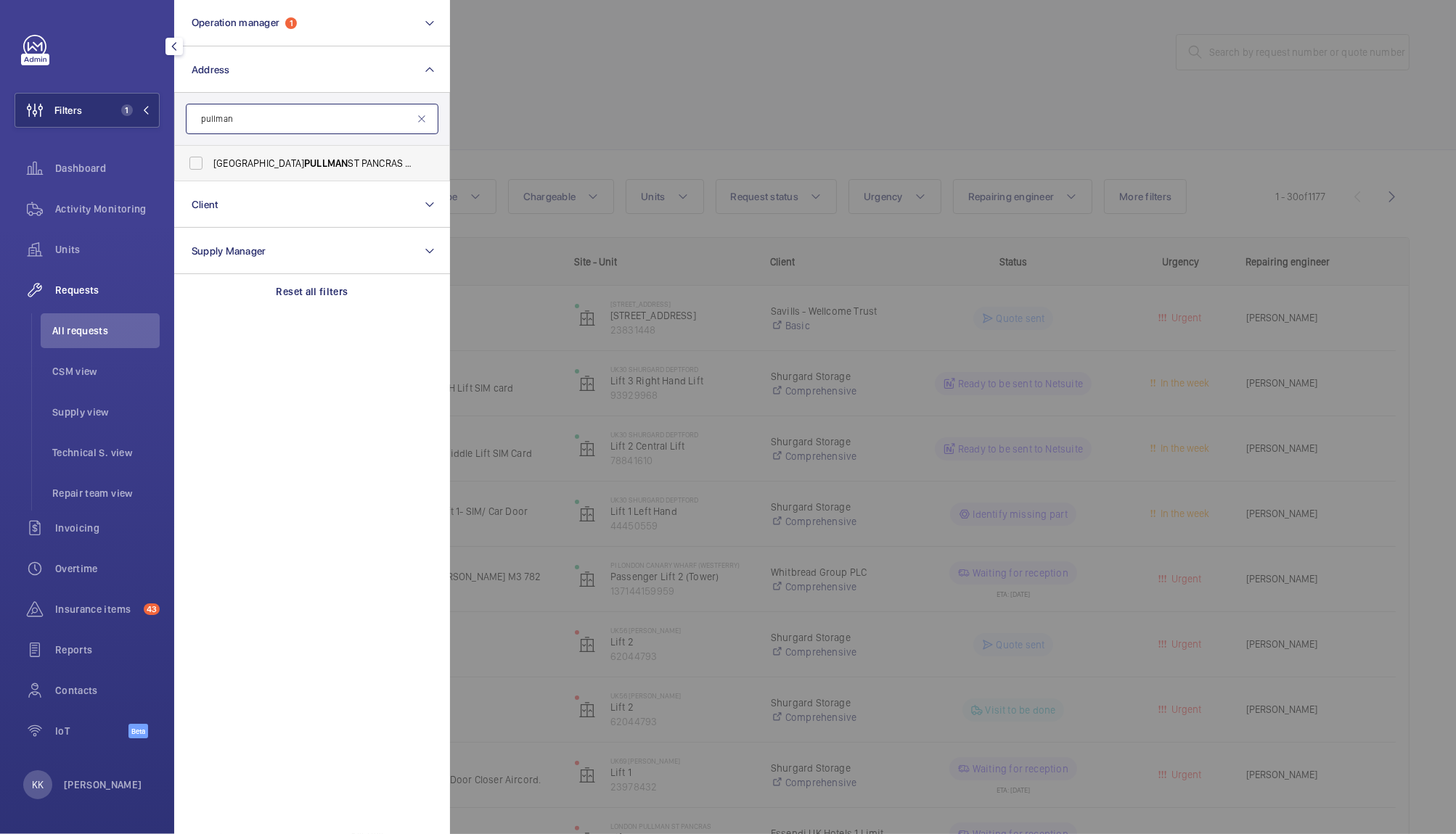
type input "pullman"
click at [348, 156] on label "LONDON PULLMAN ST PANCRAS - H5309, LONDON PULLMAN ST PANCRAS, 100 - 110 Euston …" at bounding box center [302, 163] width 253 height 35
click at [211, 156] on input "LONDON PULLMAN ST PANCRAS - H5309, LONDON PULLMAN ST PANCRAS, 100 - 110 Euston …" at bounding box center [196, 163] width 29 height 29
checkbox input "true"
click at [695, 159] on div at bounding box center [1178, 417] width 1456 height 834
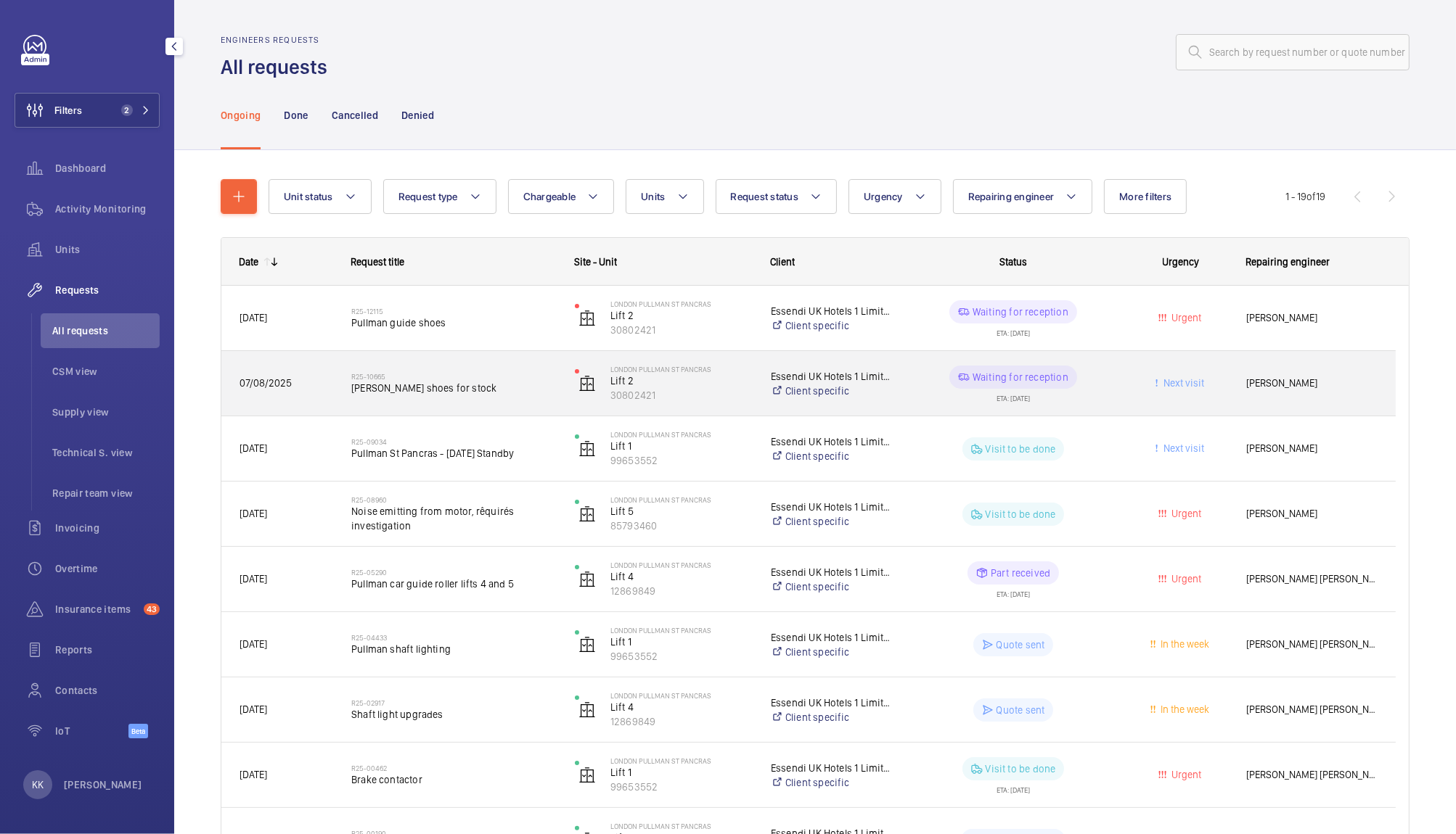
click at [414, 375] on h2 "R25-10665" at bounding box center [453, 376] width 205 height 9
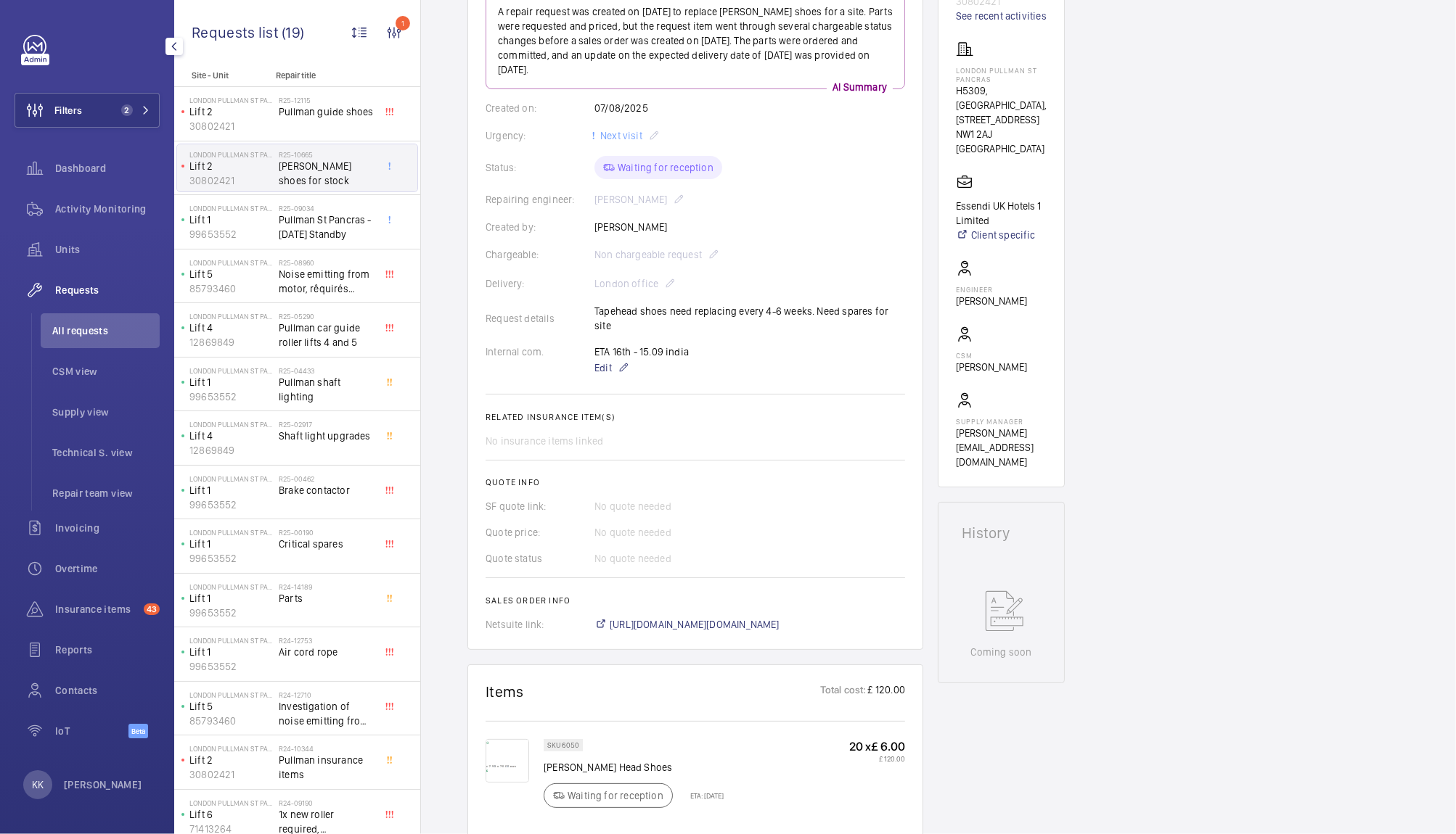
scroll to position [203, 0]
click at [317, 119] on div "R25-12115 Pullman guide shoes" at bounding box center [327, 116] width 96 height 42
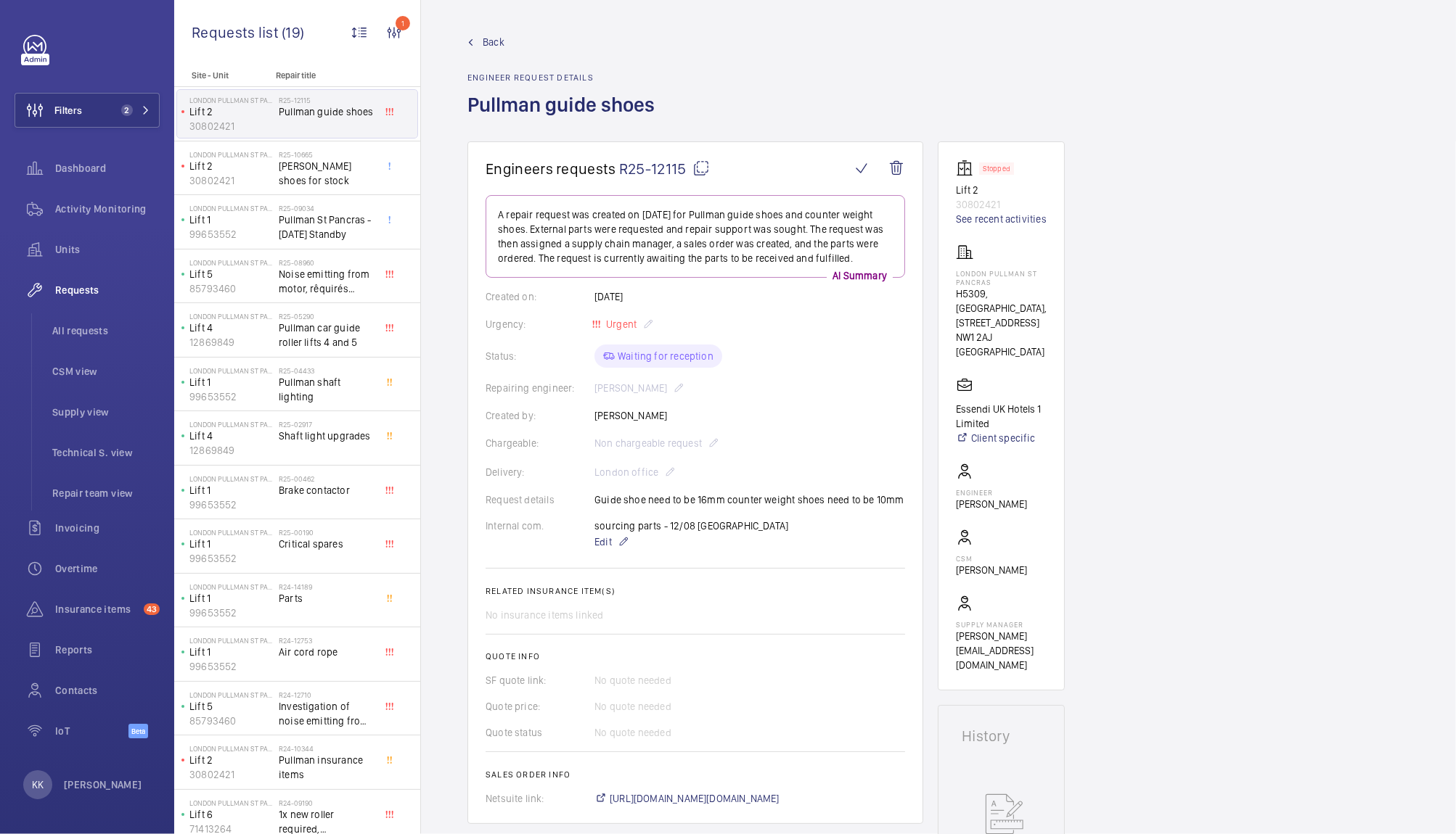
click at [1153, 85] on div "Back Engineer request details Pullman guide shoes" at bounding box center [938, 88] width 942 height 107
click at [305, 171] on span "Otis tapehead shoes for stock" at bounding box center [327, 173] width 96 height 29
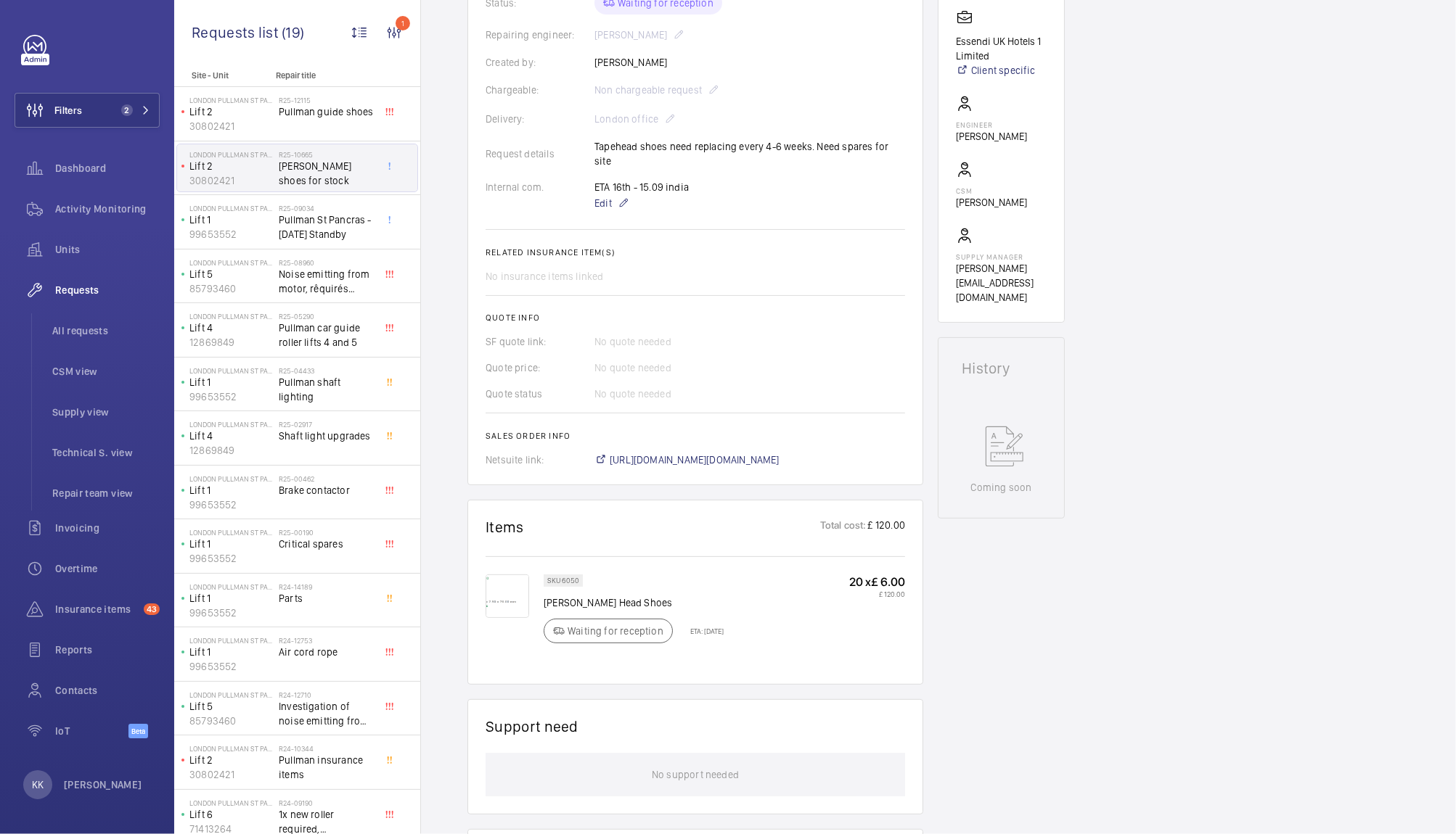
scroll to position [421, 0]
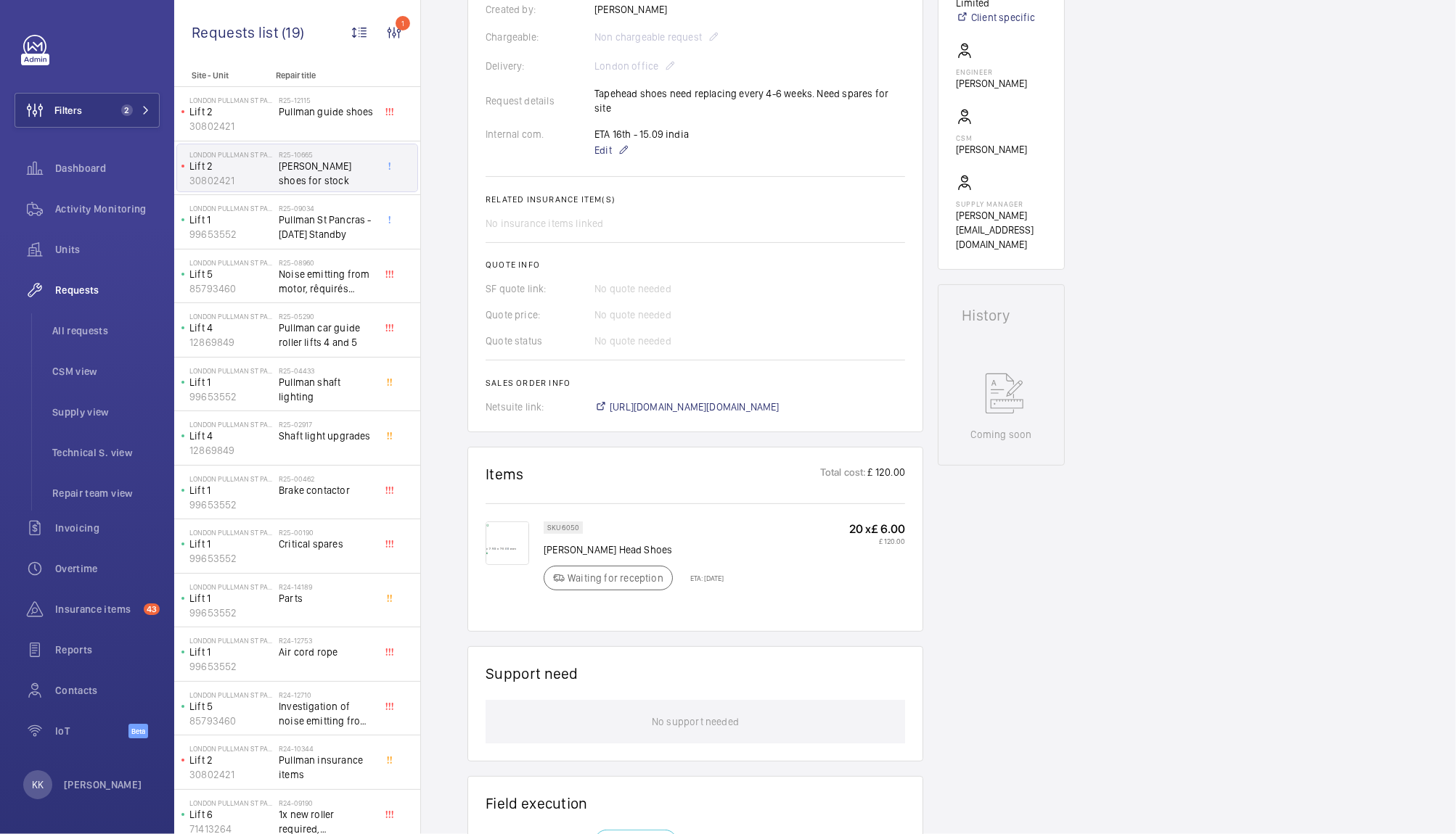
click at [500, 535] on img at bounding box center [507, 543] width 43 height 43
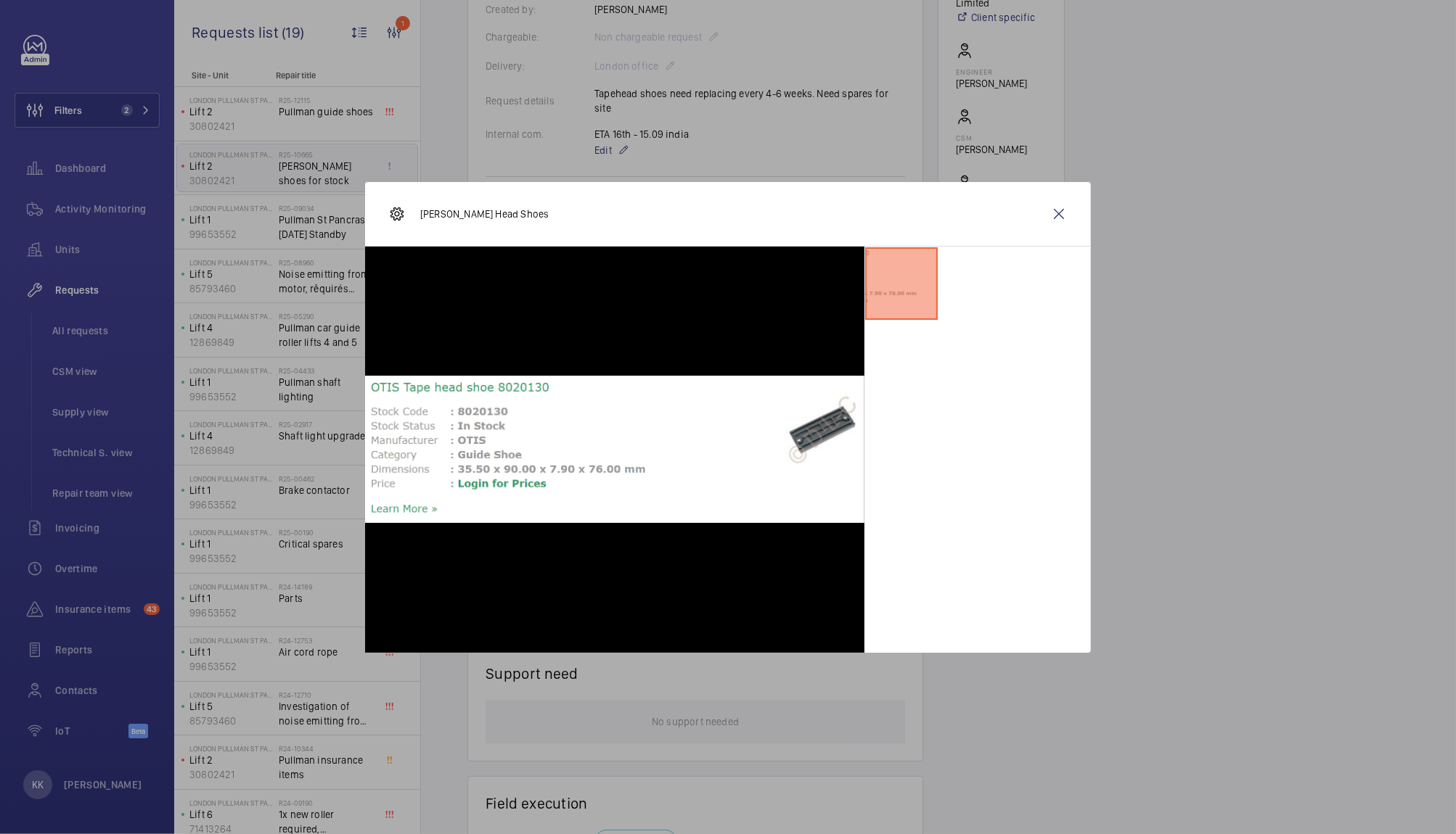
click at [1324, 304] on div at bounding box center [728, 417] width 1456 height 834
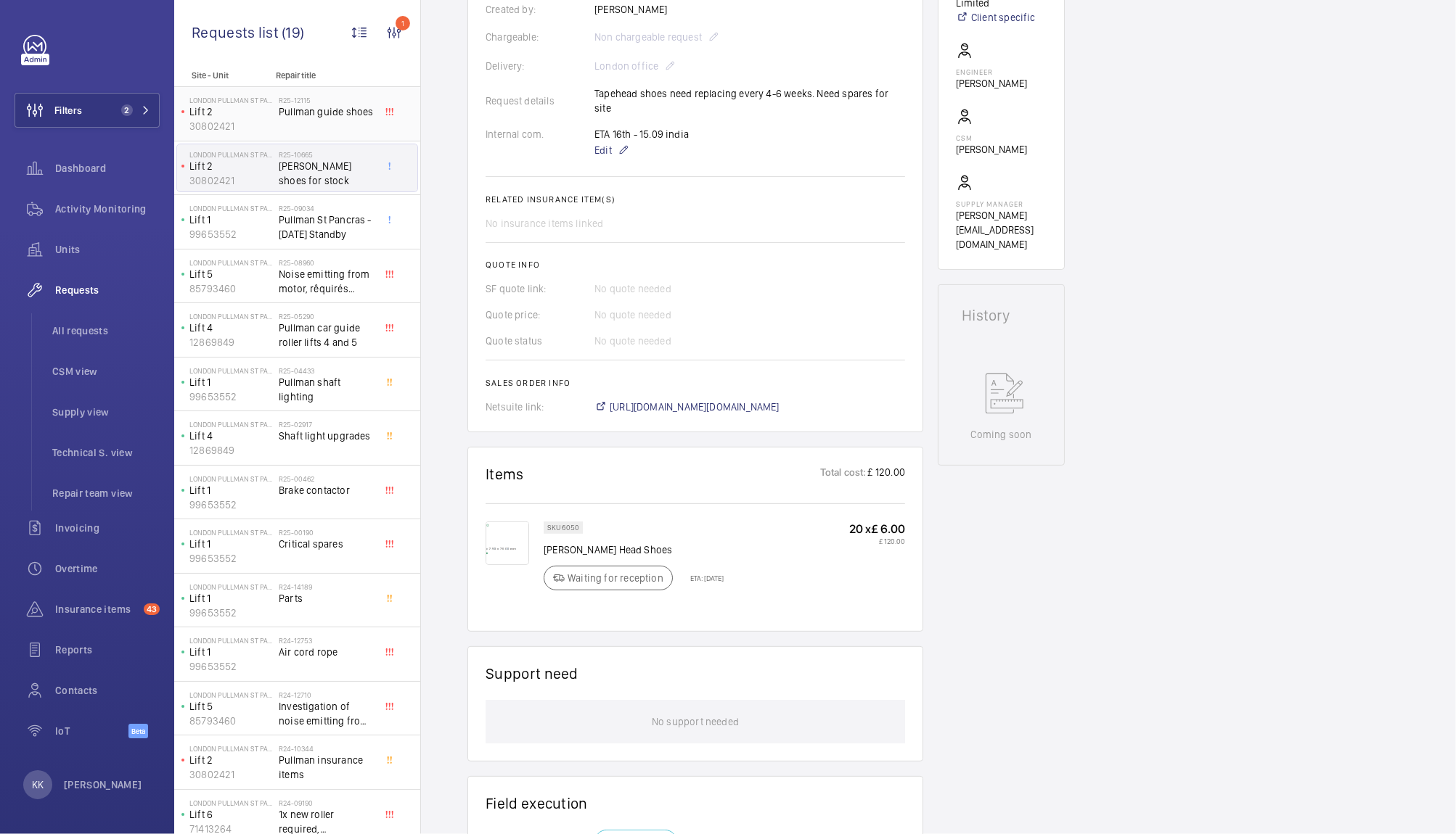
click at [324, 106] on span "Pullman guide shoes" at bounding box center [327, 112] width 96 height 15
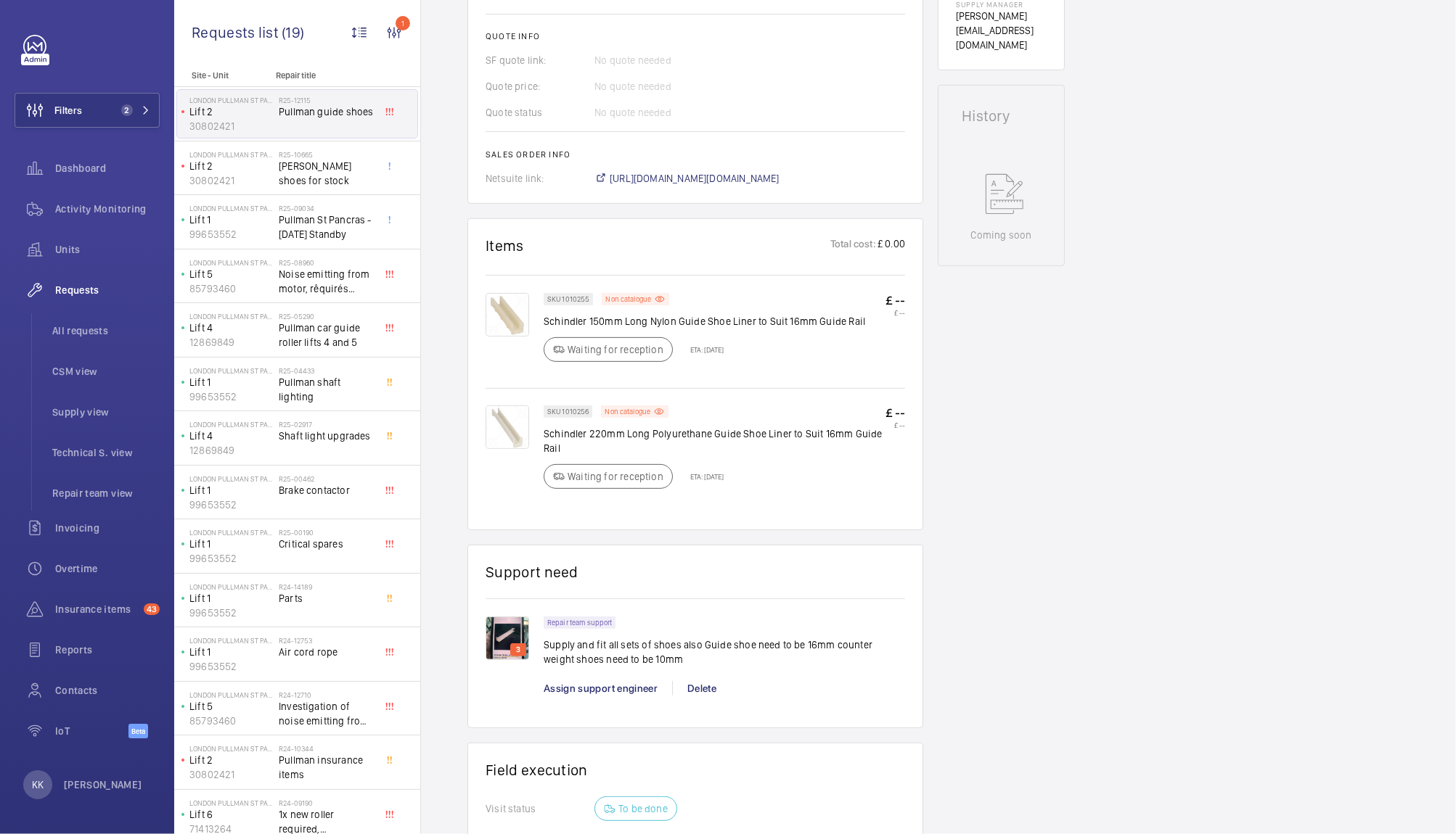
scroll to position [621, 0]
click at [502, 641] on img at bounding box center [507, 637] width 43 height 43
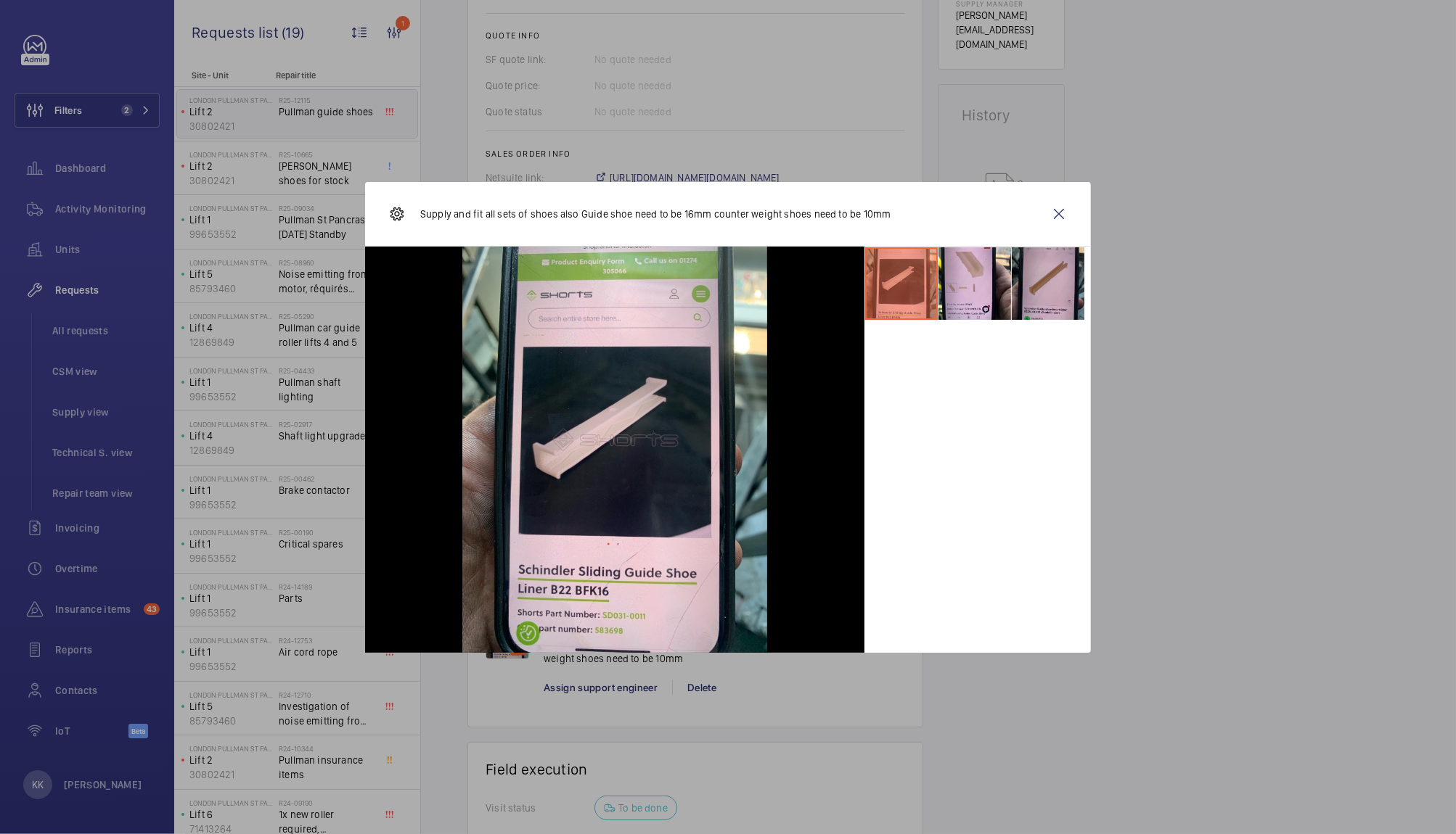
click at [1053, 289] on li at bounding box center [1048, 284] width 72 height 72
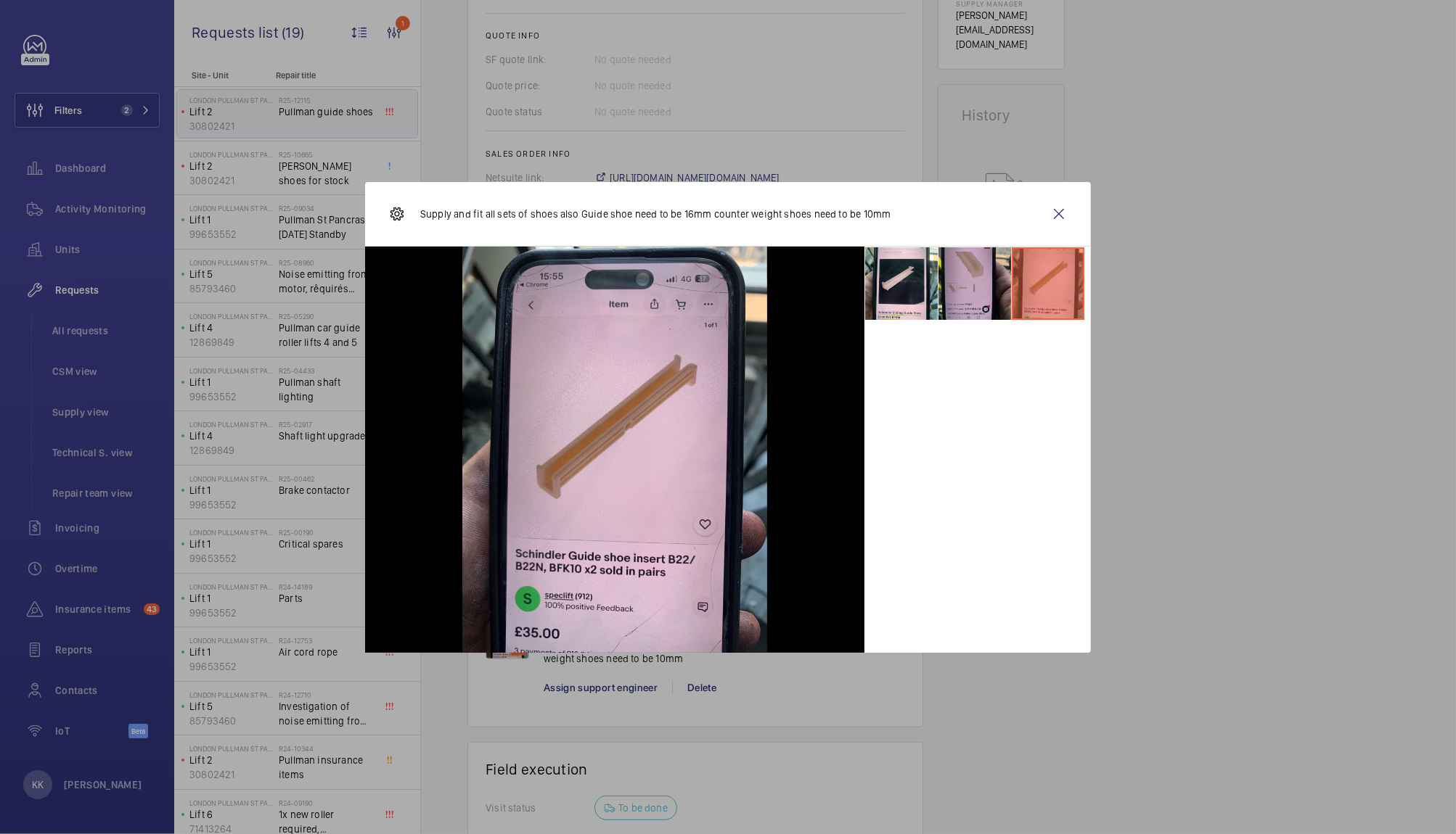
click at [958, 296] on li at bounding box center [974, 284] width 72 height 72
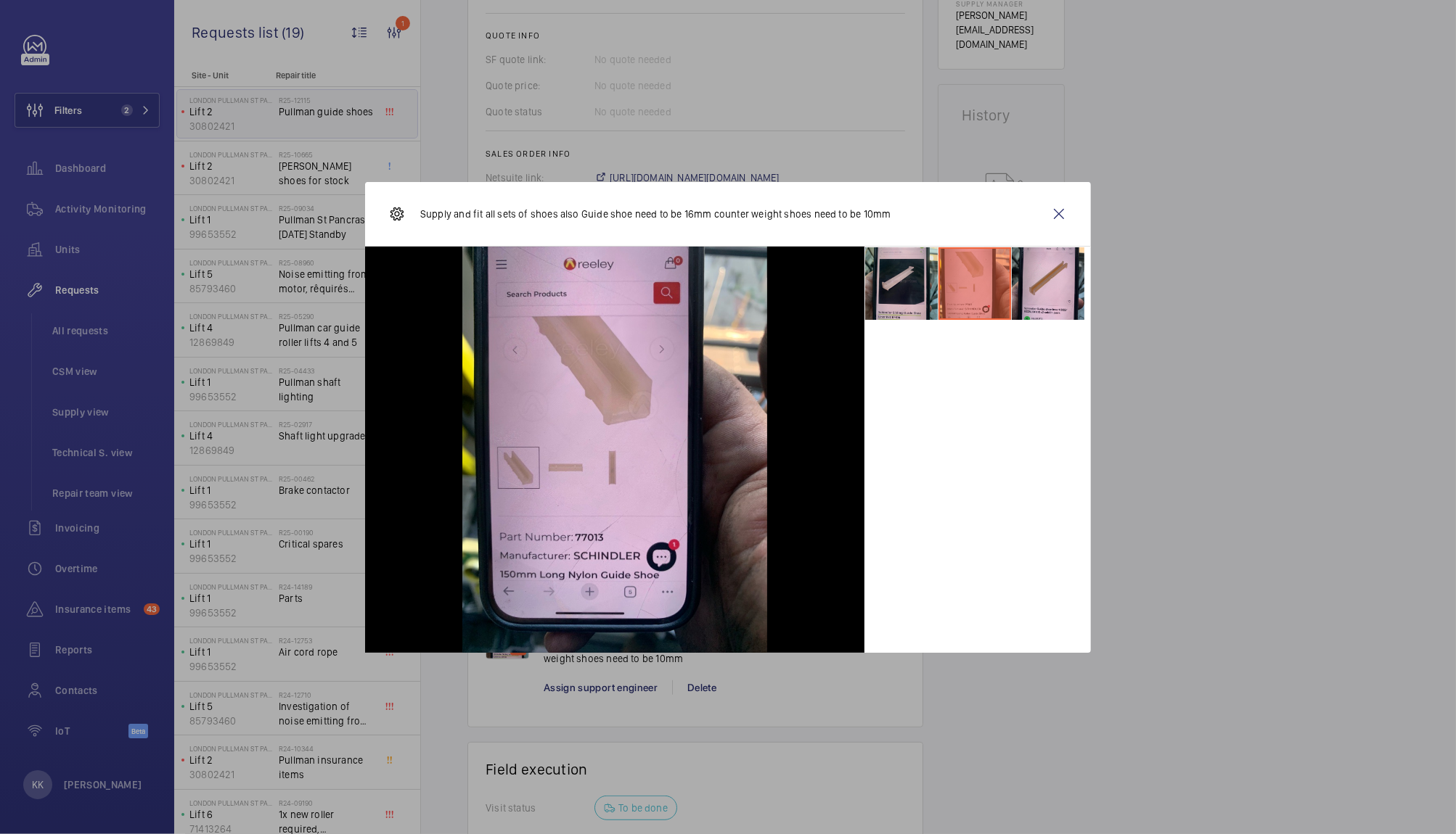
click at [893, 283] on li at bounding box center [901, 284] width 72 height 72
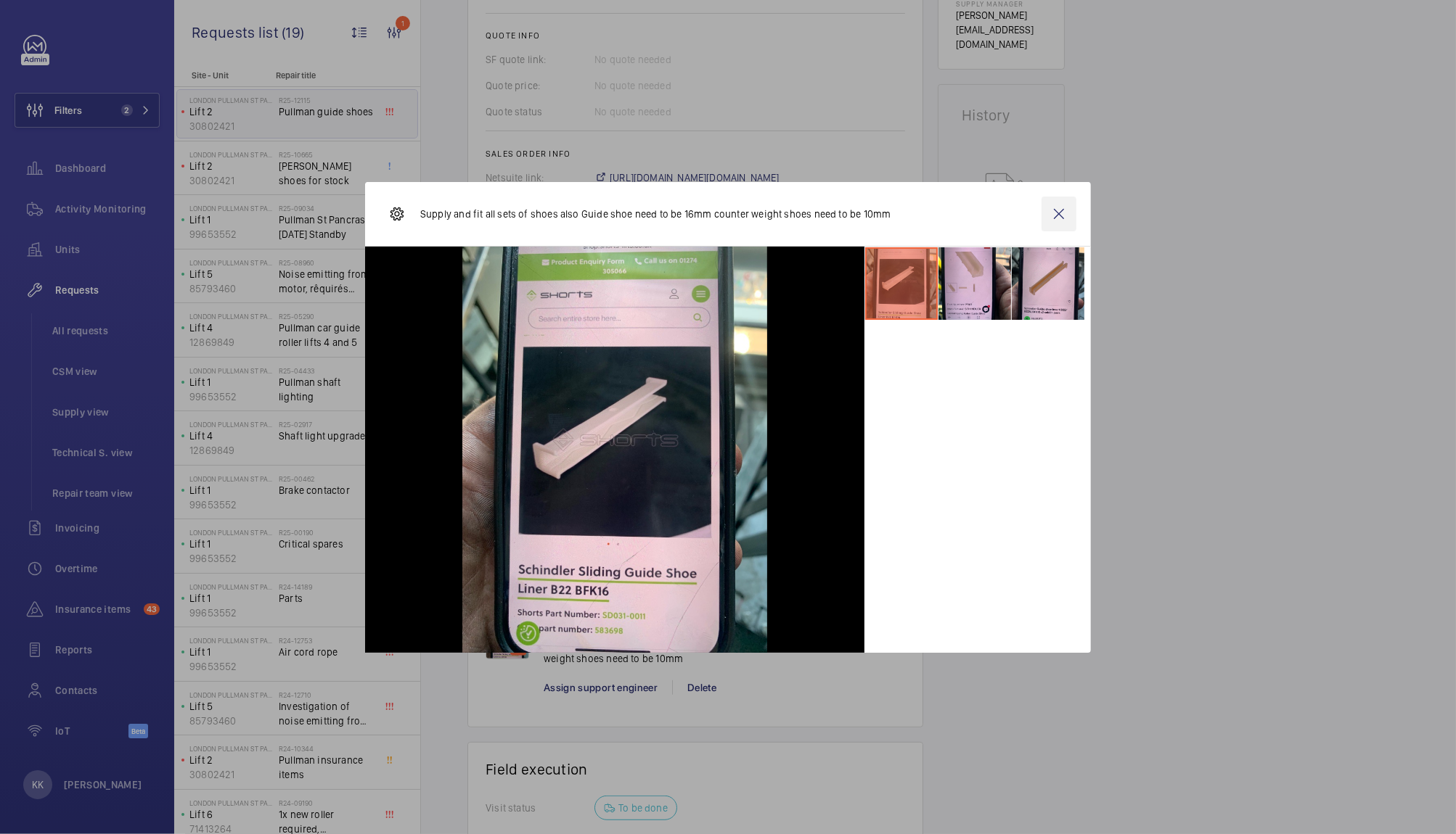
click at [1059, 208] on wm-front-icon-button at bounding box center [1059, 214] width 35 height 35
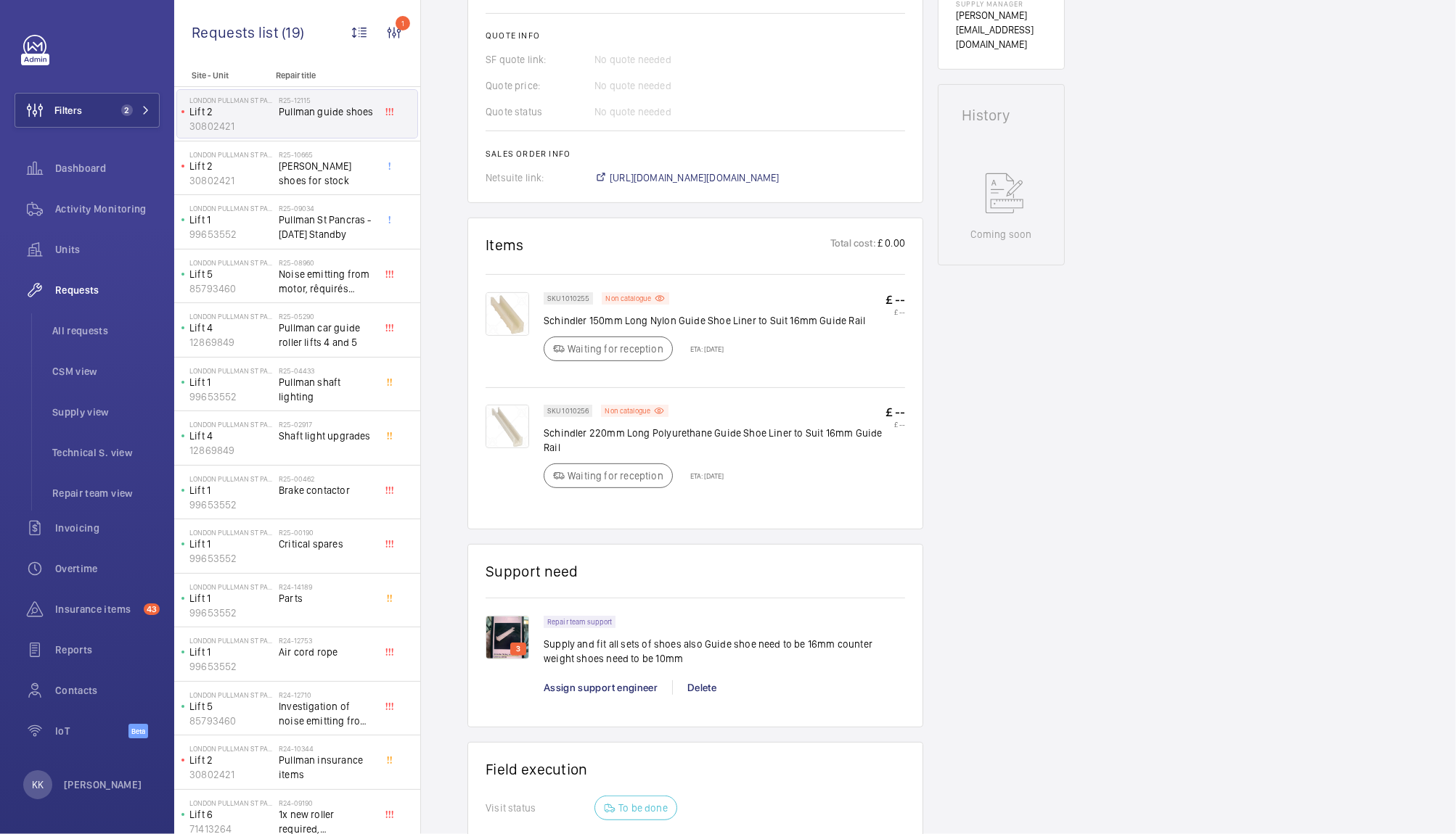
scroll to position [20, 0]
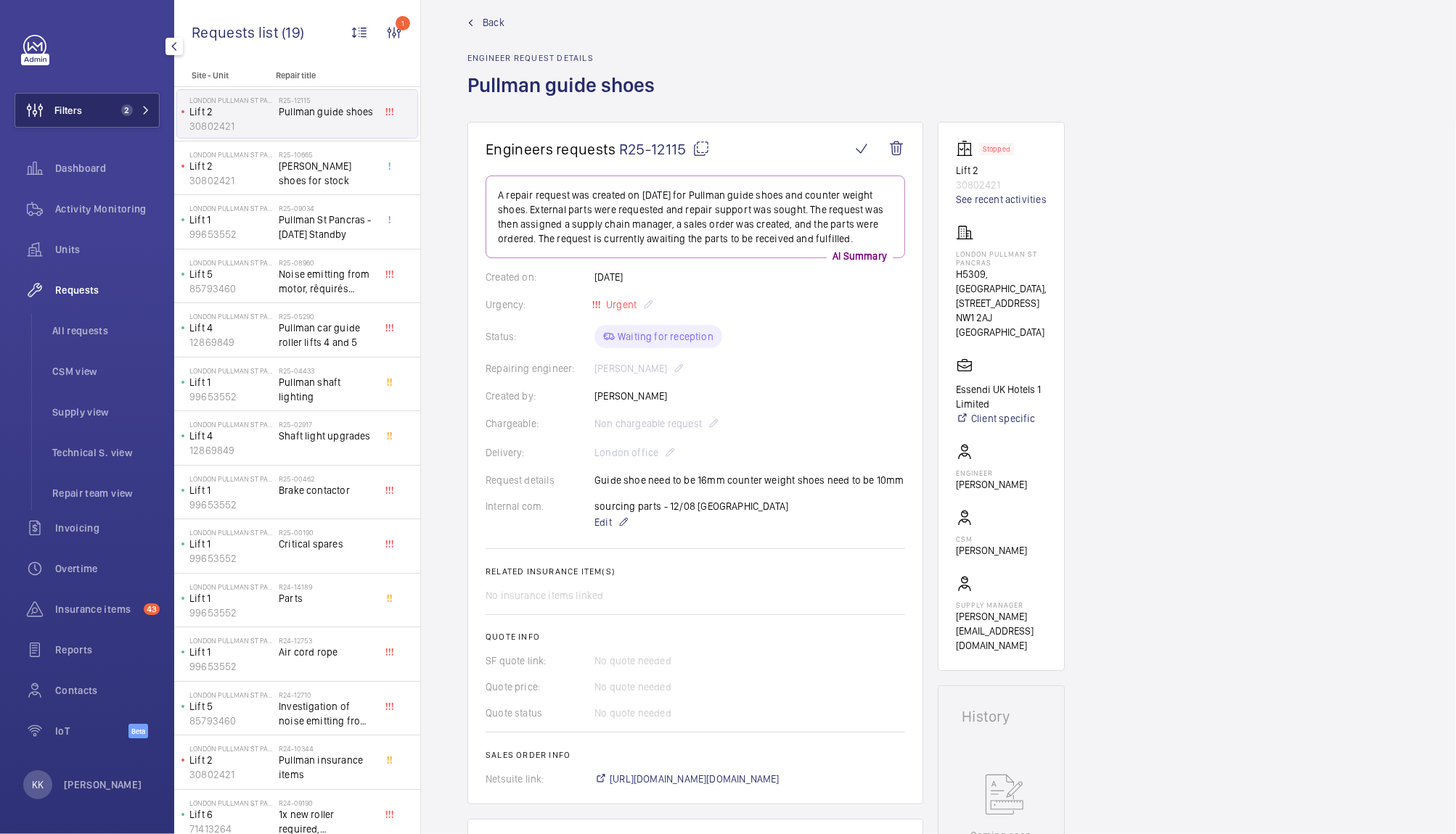
click at [117, 120] on button "Filters 2" at bounding box center [87, 111] width 145 height 35
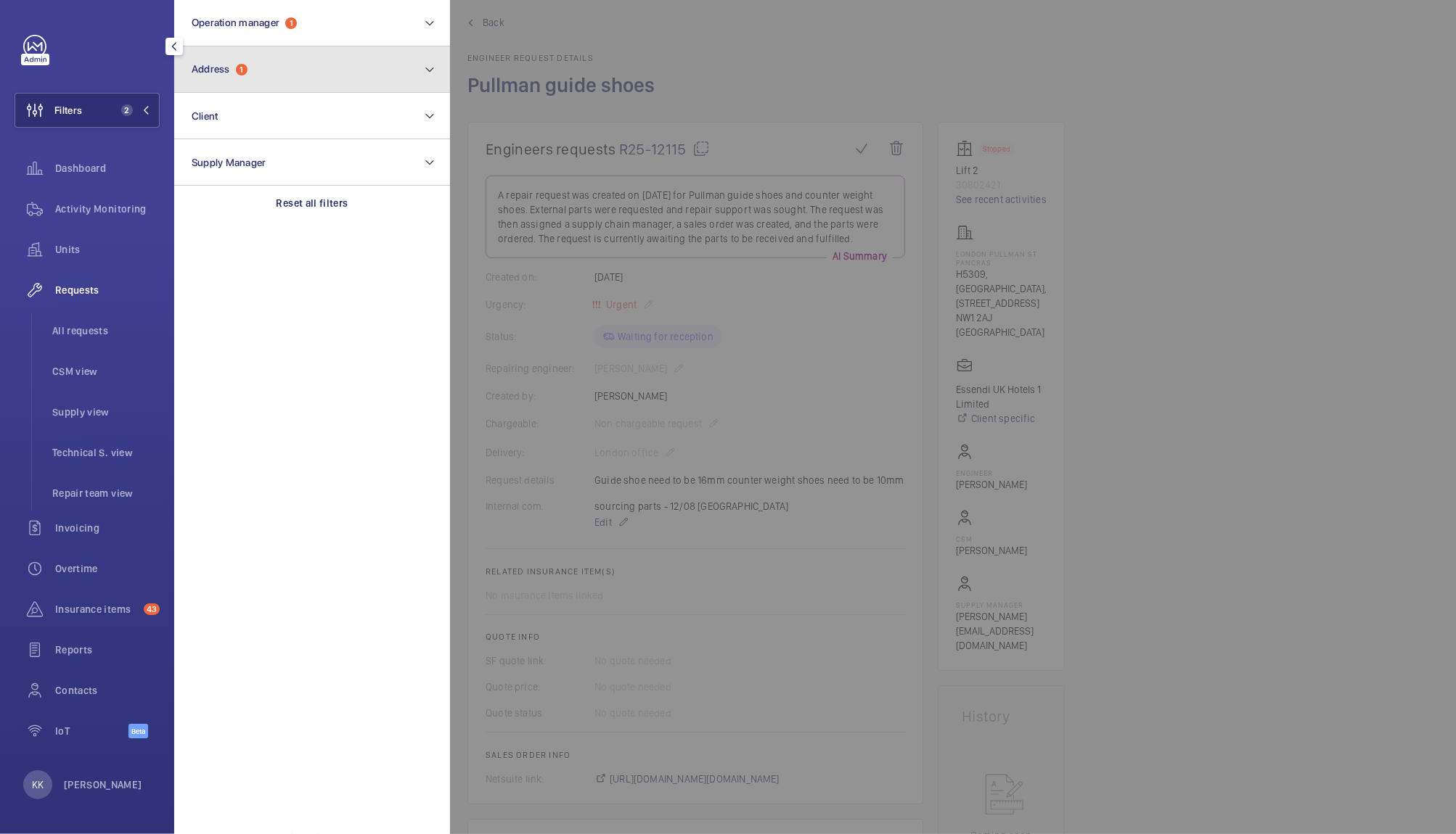
click at [216, 82] on button "Address 1" at bounding box center [312, 69] width 276 height 46
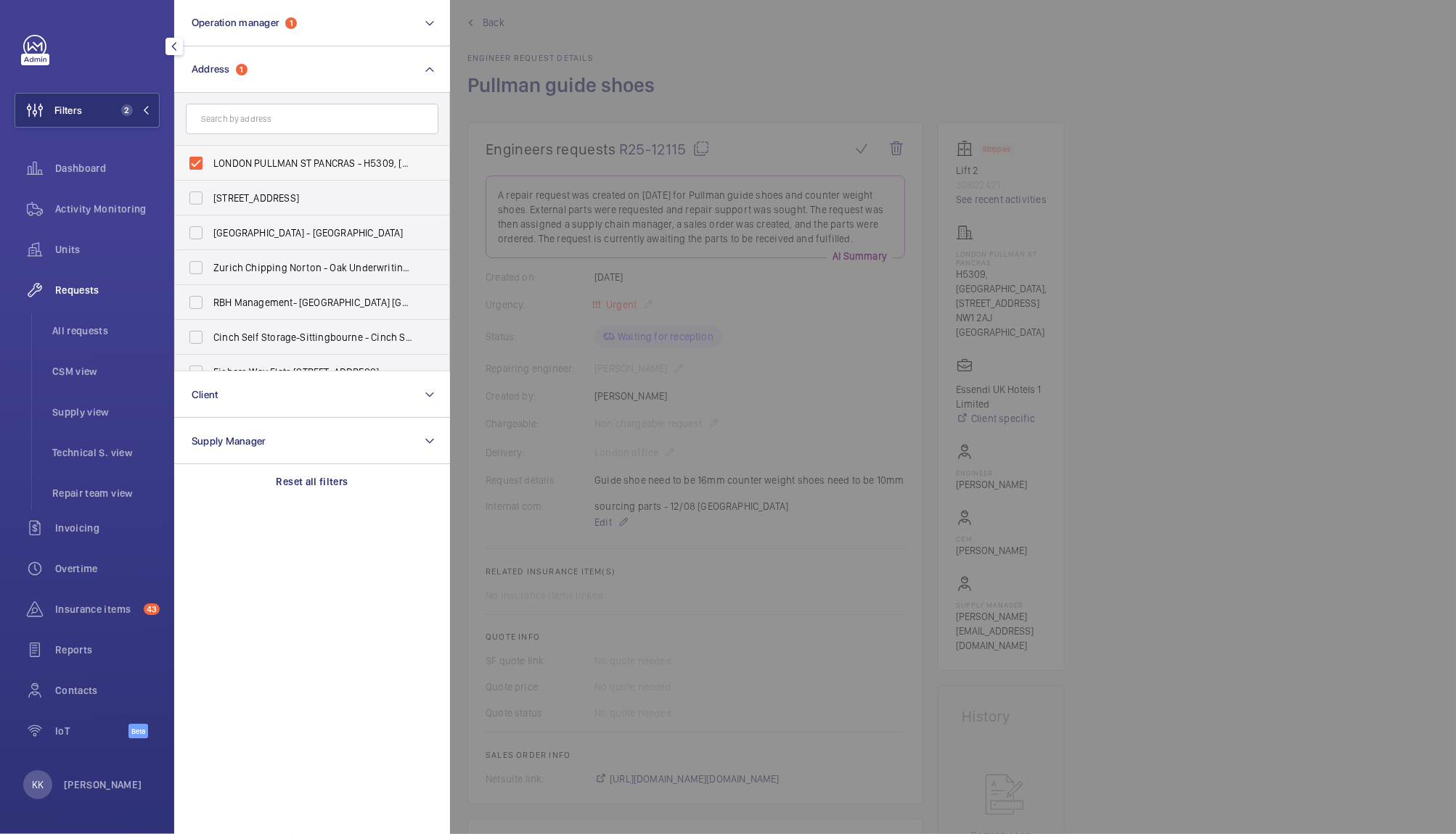
click at [243, 167] on span "LONDON PULLMAN ST PANCRAS - H5309, LONDON PULLMAN ST PANCRAS, 100 - 110 Euston …" at bounding box center [313, 162] width 200 height 15
click at [211, 167] on input "LONDON PULLMAN ST PANCRAS - H5309, LONDON PULLMAN ST PANCRAS, 100 - 110 Euston …" at bounding box center [196, 163] width 29 height 29
checkbox input "false"
click at [66, 252] on span "Units" at bounding box center [107, 250] width 105 height 15
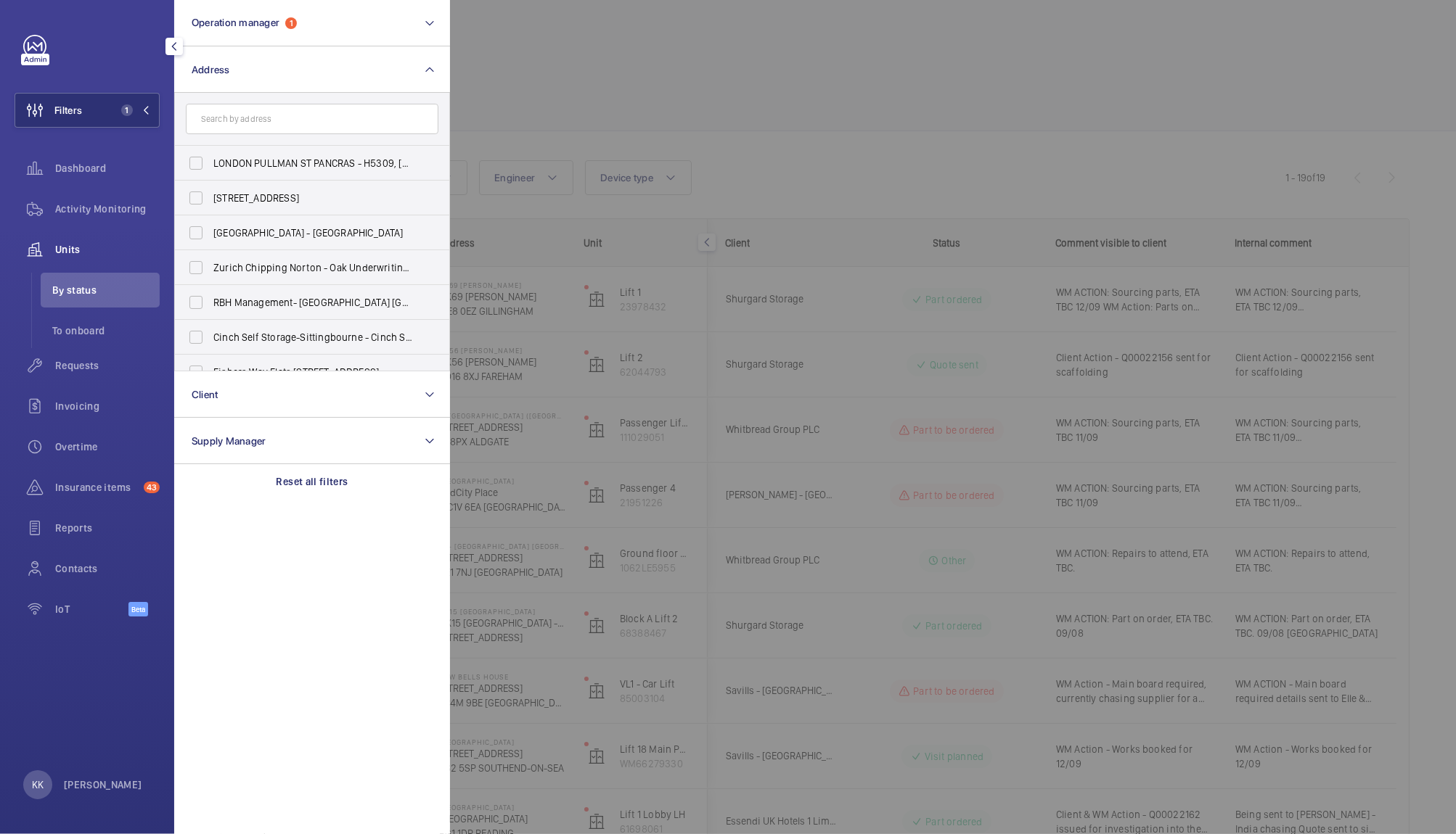
click at [827, 147] on div at bounding box center [1178, 417] width 1456 height 834
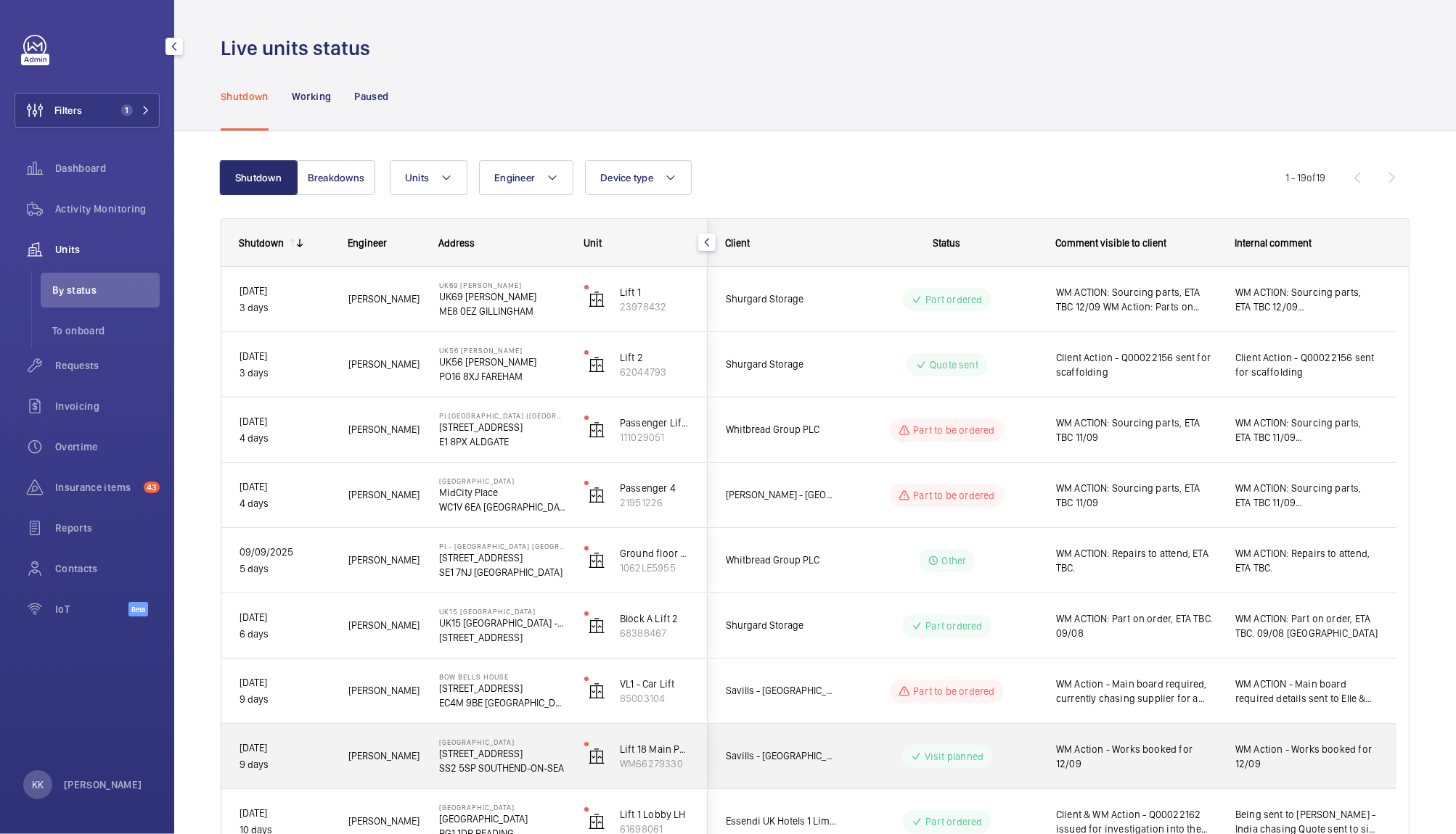
click at [1114, 760] on span "WM Action - Works booked for 12/09" at bounding box center [1136, 757] width 161 height 29
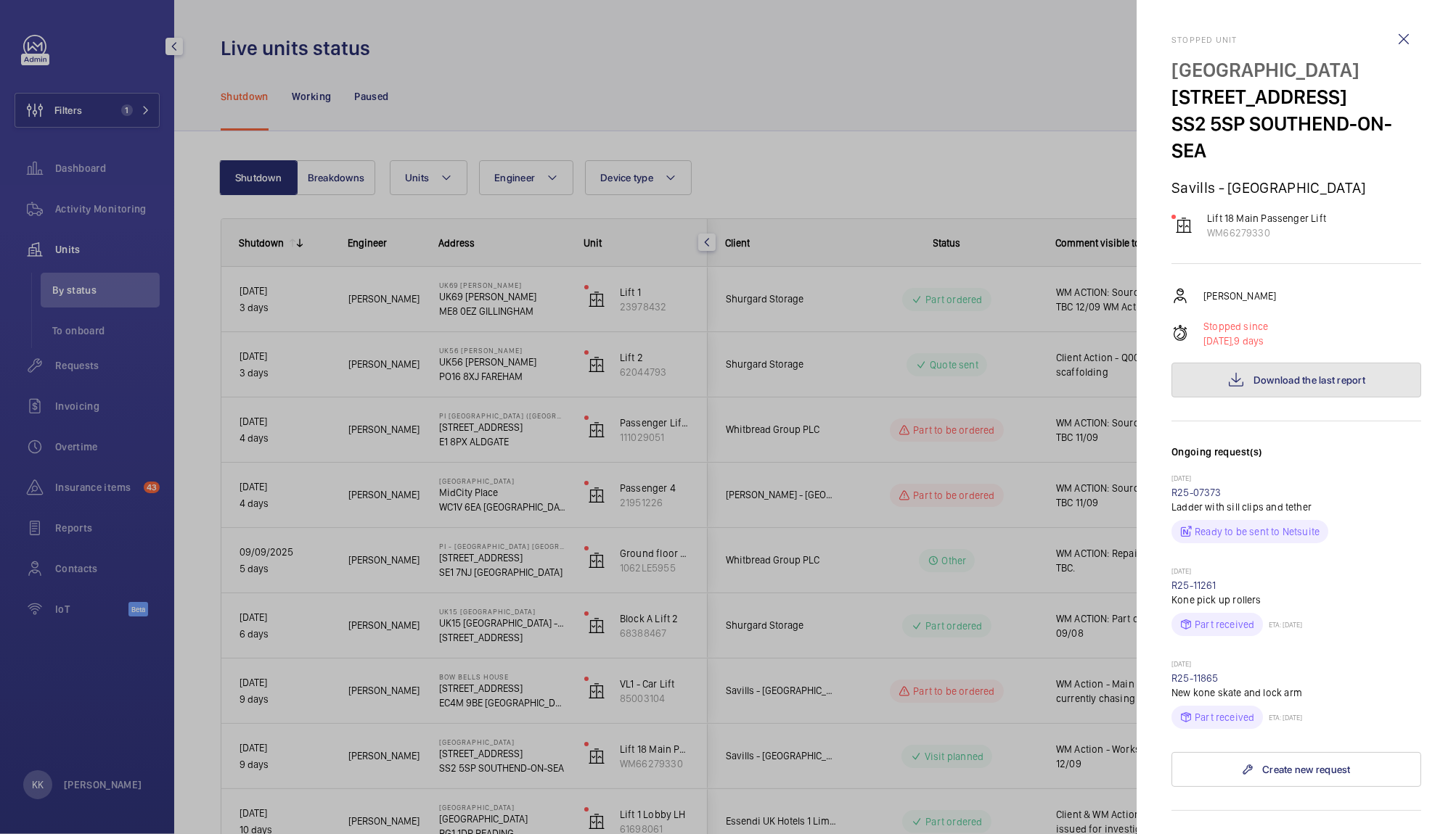
click at [1260, 394] on button "Download the last report" at bounding box center [1295, 381] width 250 height 35
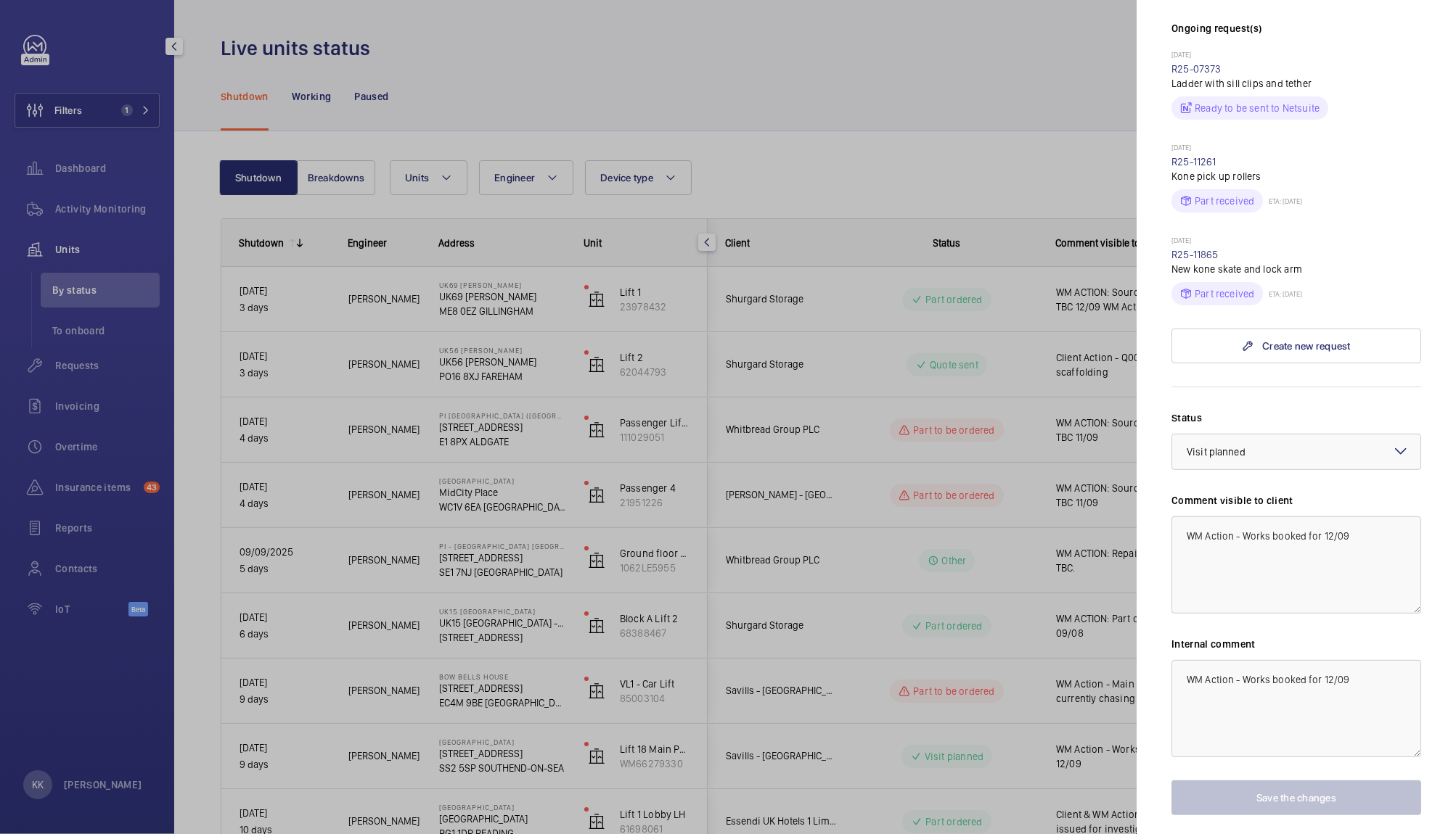
scroll to position [419, 0]
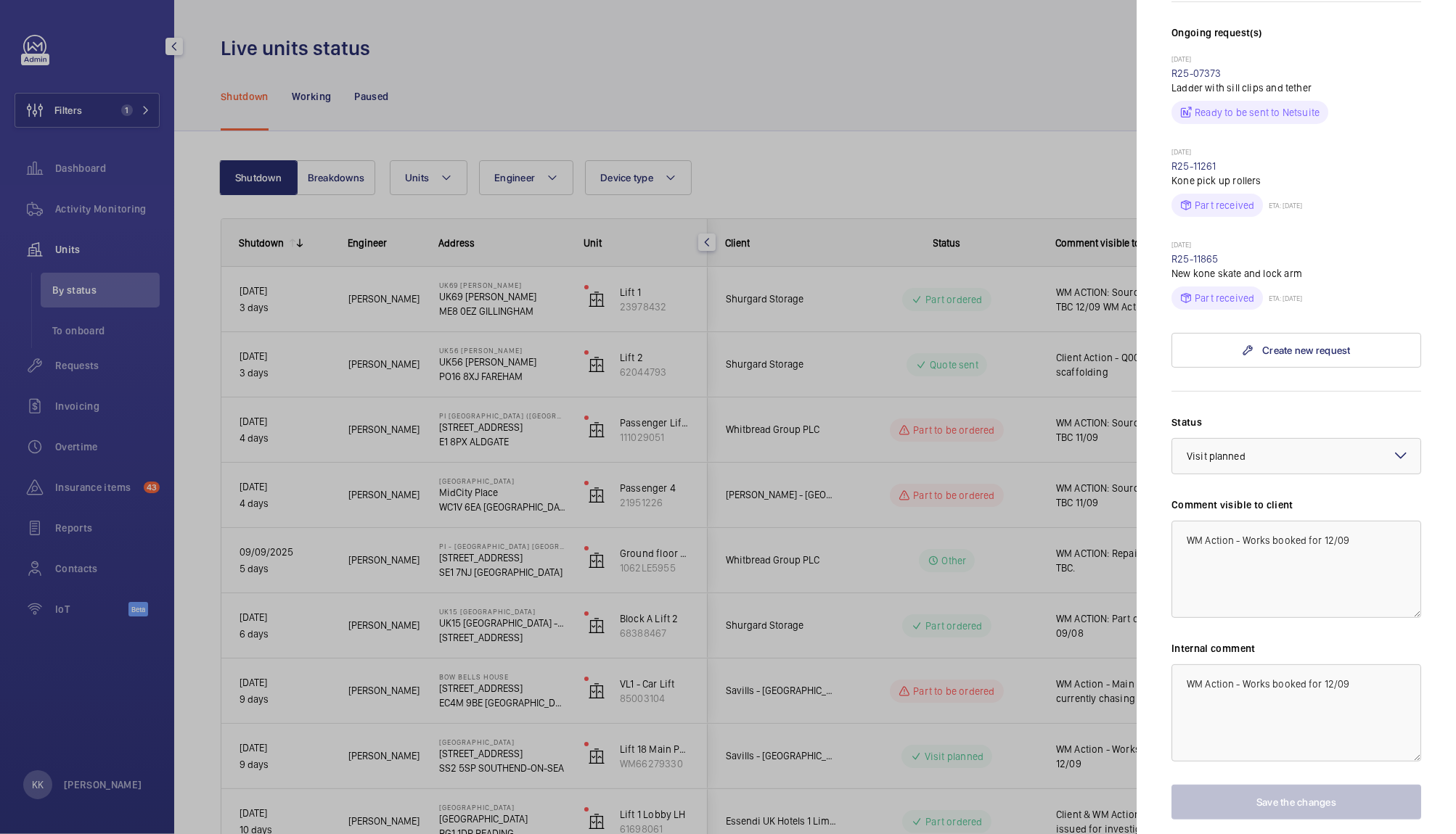
click at [783, 5] on div at bounding box center [728, 417] width 1456 height 834
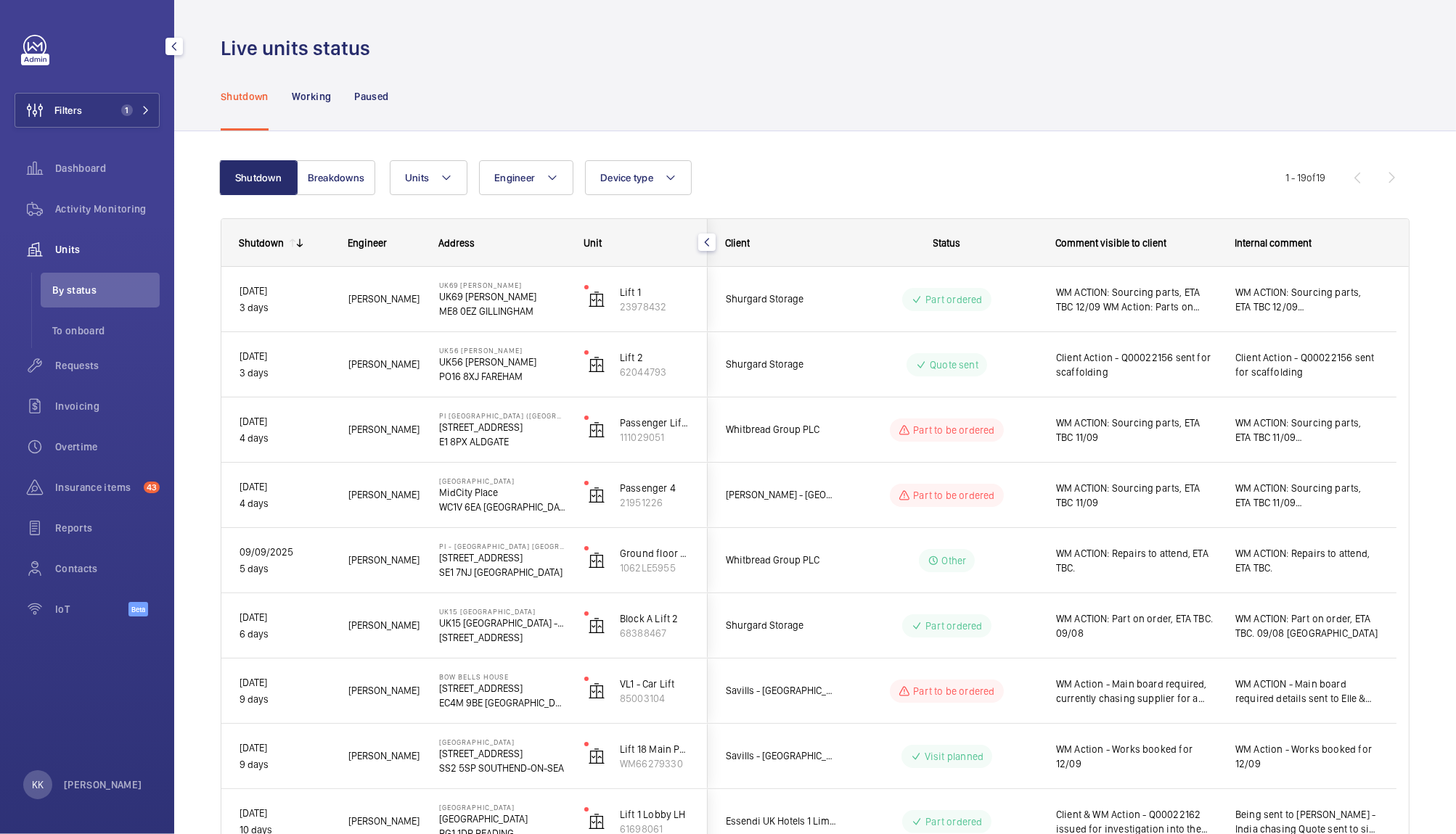
scroll to position [0, 0]
